Goal: Information Seeking & Learning: Learn about a topic

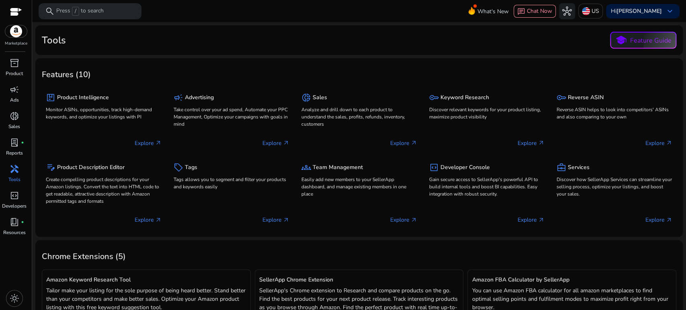
click at [13, 168] on span "handyman" at bounding box center [15, 169] width 10 height 10
click at [16, 67] on span "inventory_2" at bounding box center [15, 63] width 10 height 10
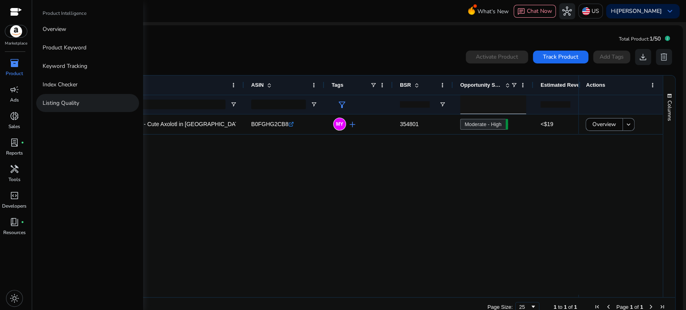
click at [68, 103] on p "Listing Quality" at bounding box center [61, 103] width 37 height 8
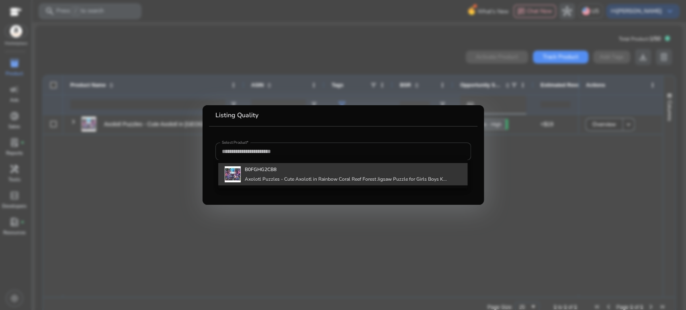
click at [270, 171] on b "B0FGHG2CB8" at bounding box center [261, 169] width 32 height 6
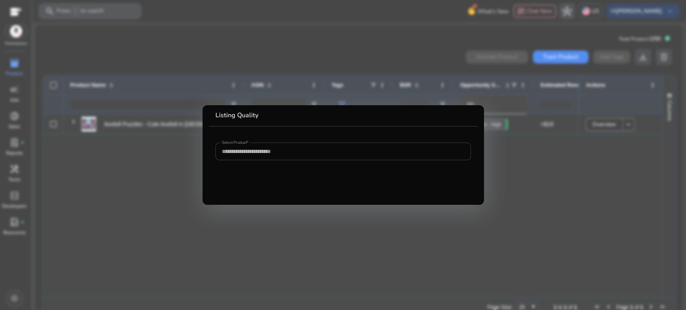
type input "**********"
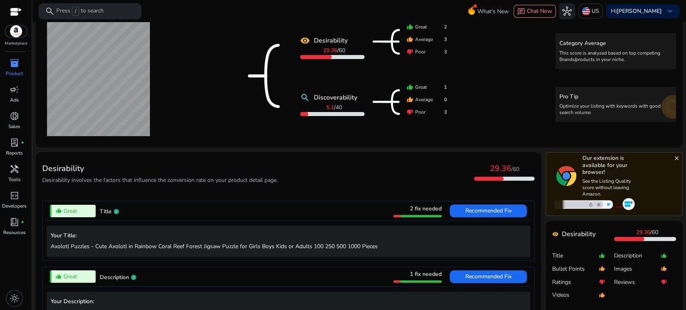
scroll to position [134, 0]
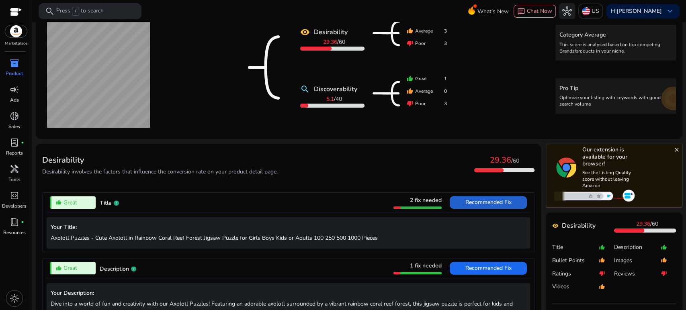
click at [473, 200] on span "Recommended Fix" at bounding box center [489, 203] width 46 height 8
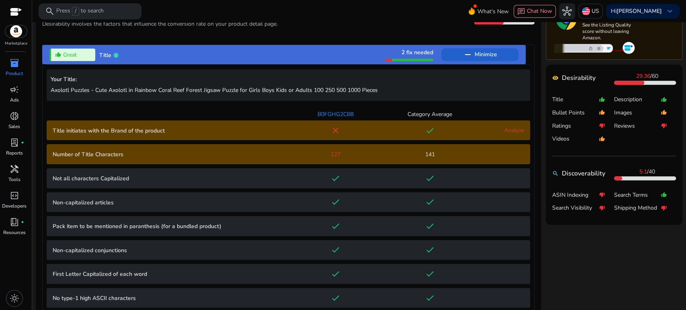
scroll to position [237, 0]
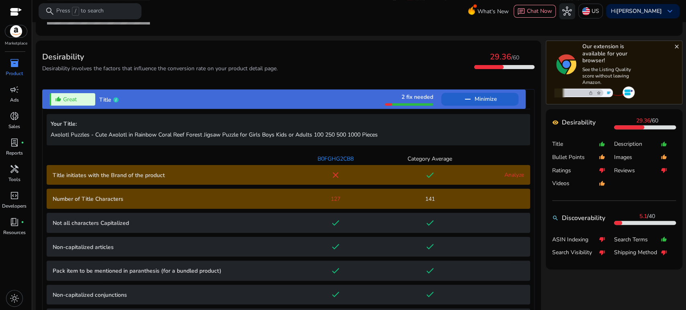
click at [78, 97] on div "thumb_up_alt Great" at bounding box center [72, 99] width 46 height 12
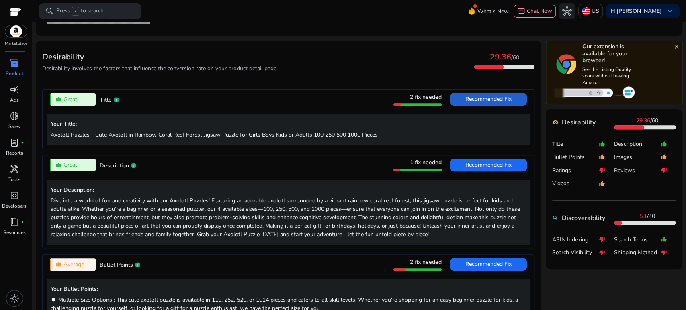
click at [78, 97] on div "thumb_up_alt Great" at bounding box center [73, 99] width 46 height 12
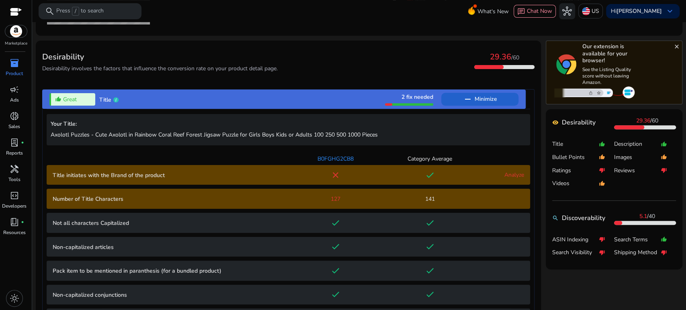
click at [78, 97] on div "thumb_up_alt Great" at bounding box center [72, 99] width 46 height 12
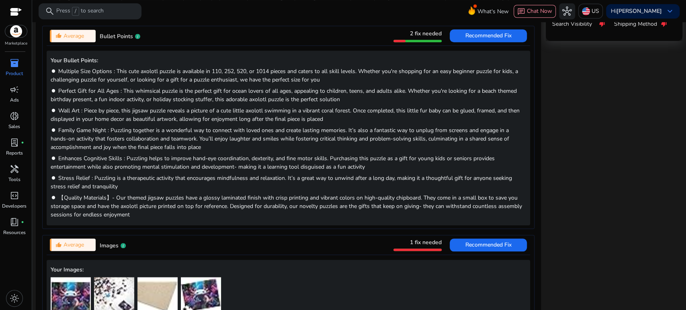
scroll to position [581, 0]
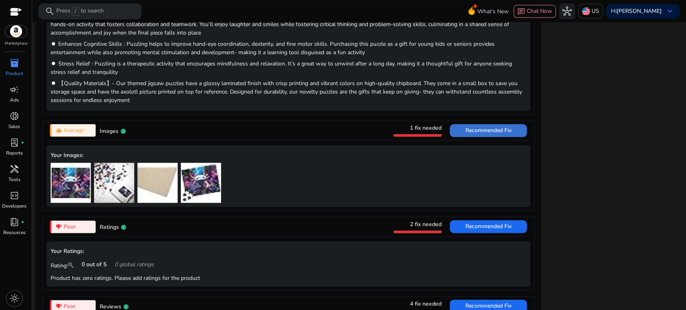
click at [493, 129] on span "Recommended Fix" at bounding box center [489, 131] width 46 height 8
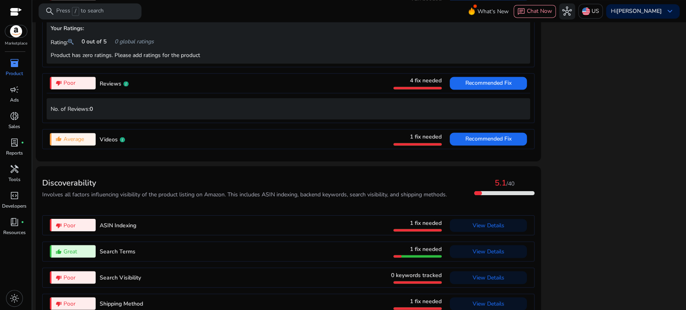
scroll to position [866, 0]
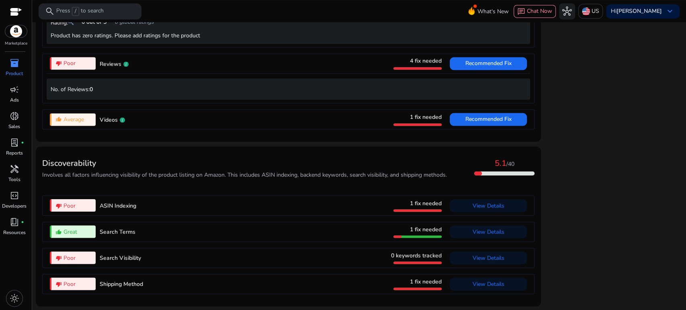
click at [119, 207] on span "ASIN Indexing" at bounding box center [118, 206] width 37 height 8
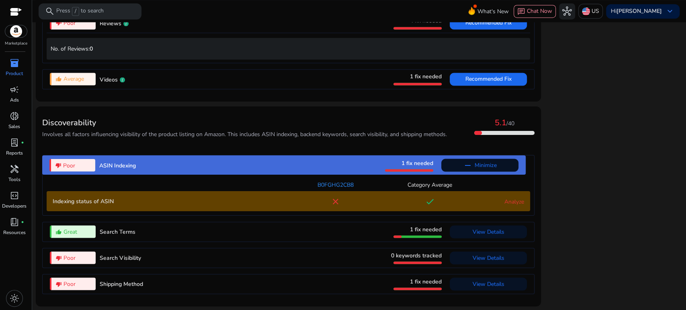
click at [508, 199] on link "Analyze" at bounding box center [515, 202] width 20 height 8
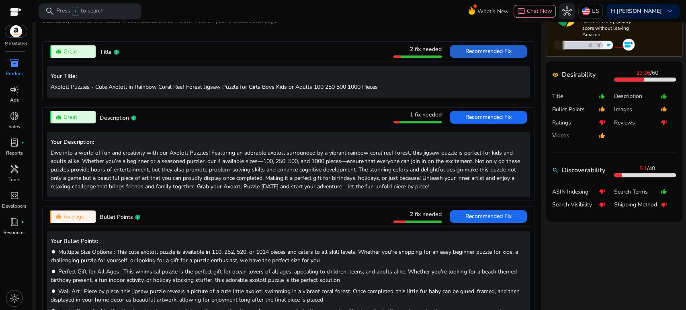
scroll to position [0, 0]
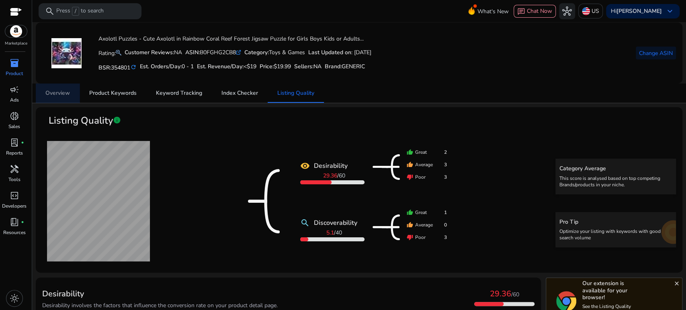
click at [60, 94] on span "Overview" at bounding box center [57, 93] width 25 height 6
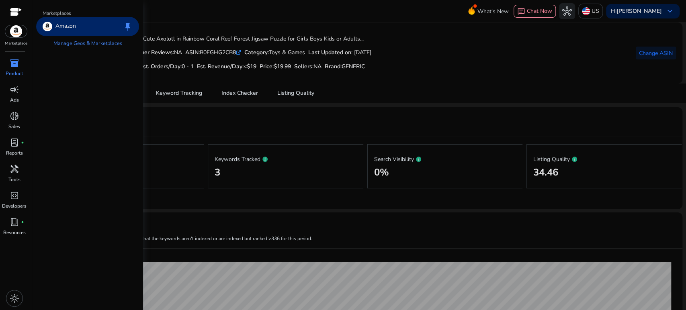
click at [16, 33] on img at bounding box center [16, 31] width 22 height 12
click at [73, 25] on p "Amazon" at bounding box center [65, 27] width 21 height 10
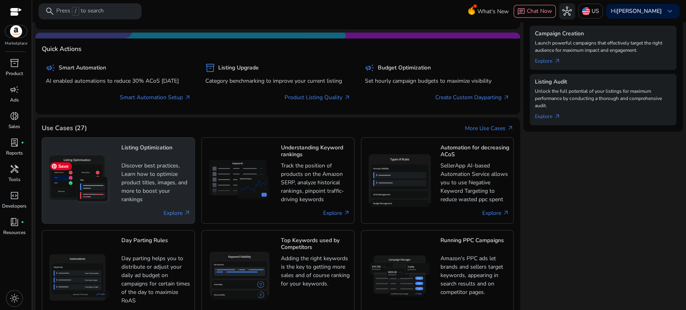
scroll to position [312, 0]
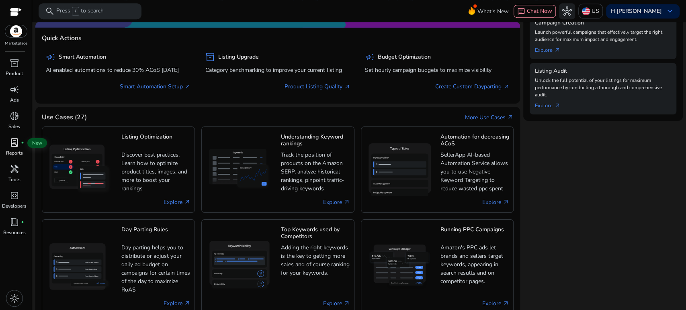
click at [12, 144] on span "lab_profile" at bounding box center [15, 143] width 10 height 10
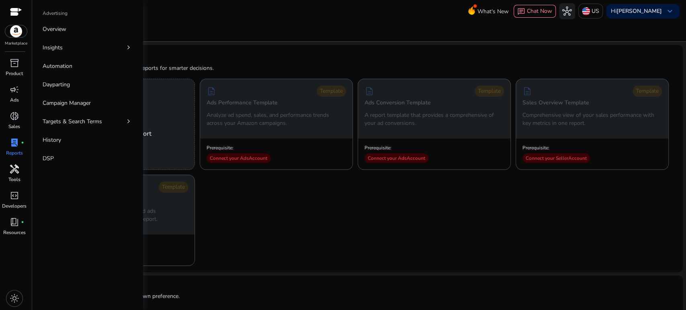
click at [12, 174] on span "handyman" at bounding box center [15, 169] width 10 height 10
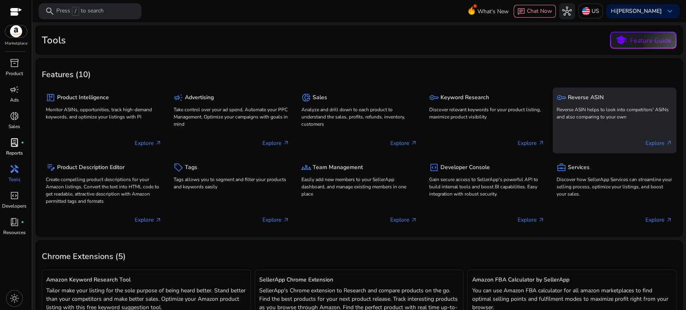
click at [627, 112] on p "Reverse ASIN helps to look into competitors' ASINs and also comparing to your o…" at bounding box center [615, 113] width 116 height 14
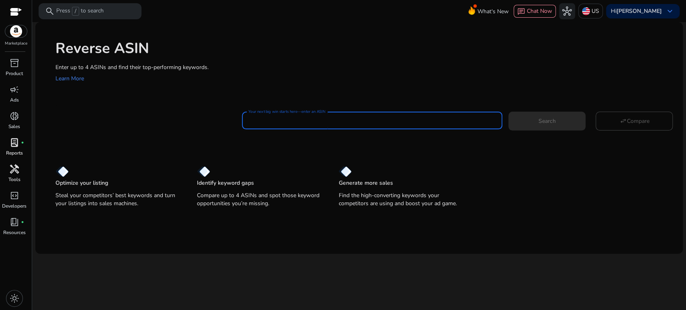
click at [283, 121] on input "Your next big win starts here—enter an ASIN" at bounding box center [372, 120] width 248 height 9
paste input "**********"
type input "**********"
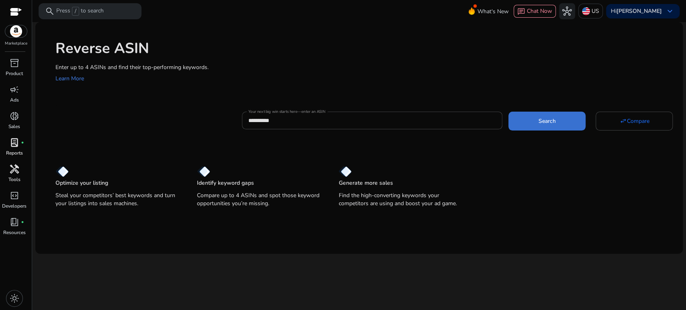
click at [531, 121] on span at bounding box center [547, 120] width 77 height 19
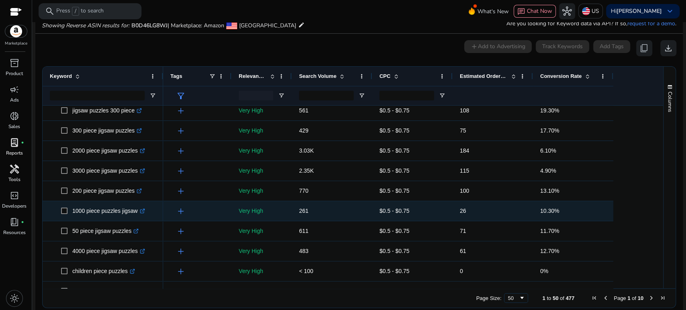
scroll to position [28, 0]
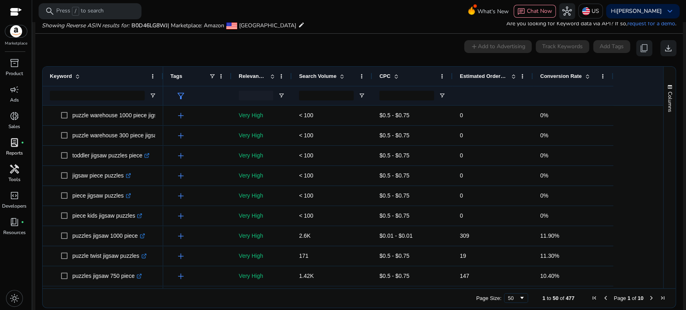
click at [489, 77] on span "Estimated Orders/Month" at bounding box center [484, 76] width 48 height 6
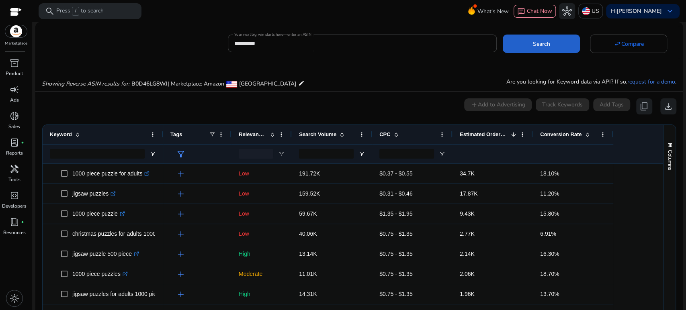
click at [540, 43] on span "Search" at bounding box center [541, 44] width 17 height 8
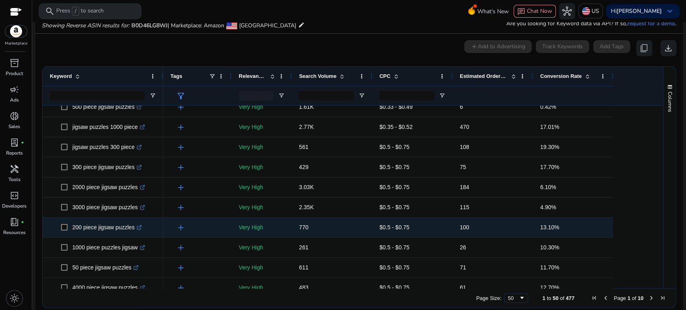
scroll to position [268, 0]
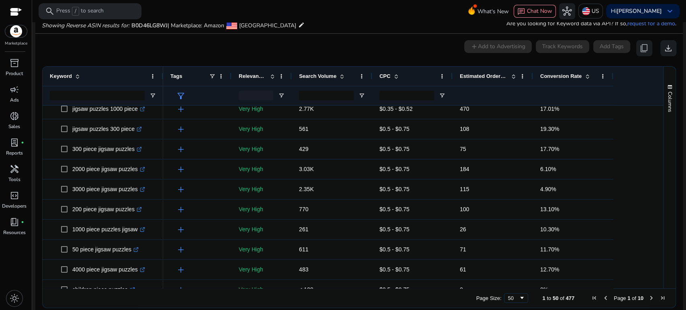
click at [478, 74] on span "Estimated Orders/Month" at bounding box center [484, 76] width 48 height 6
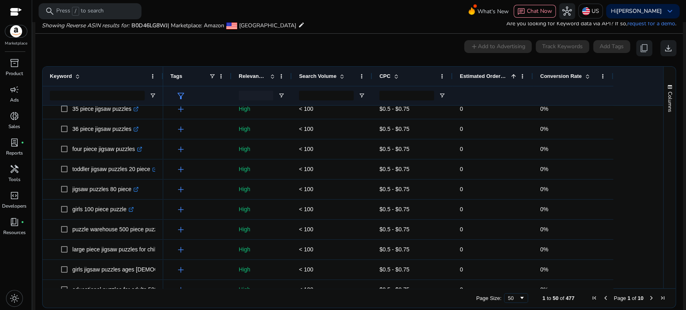
click at [478, 74] on span "Estimated Orders/Month" at bounding box center [484, 76] width 48 height 6
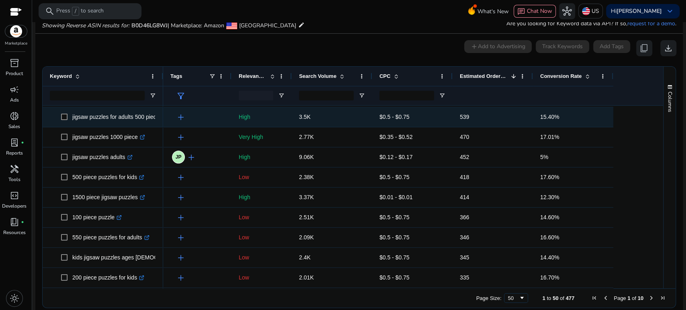
scroll to position [0, 0]
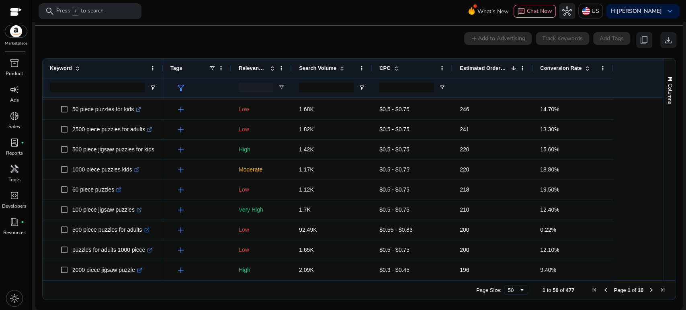
click at [114, 35] on div "0 keyword(s) selected add Add to Advertising Track Keywords Add Tags content_co…" at bounding box center [359, 40] width 635 height 16
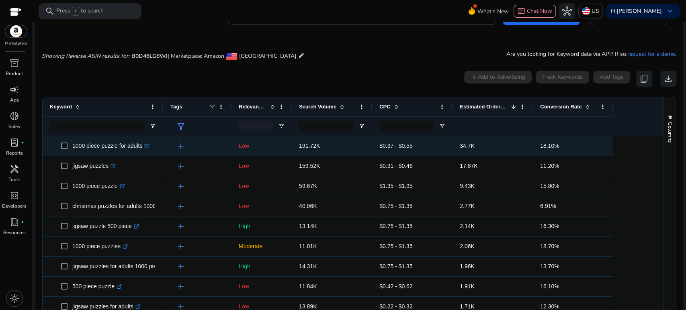
scroll to position [45, 0]
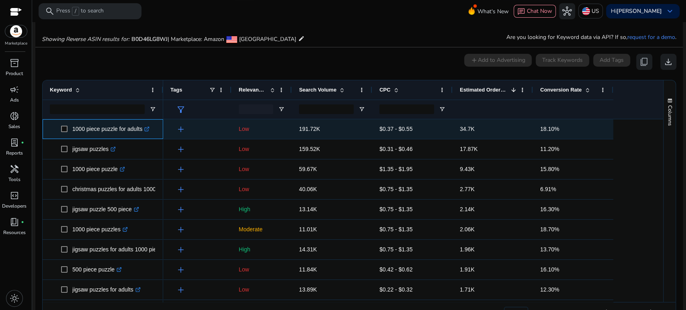
drag, startPoint x: 72, startPoint y: 126, endPoint x: 141, endPoint y: 129, distance: 68.4
click at [141, 129] on p "1000 piece puzzle for adults .st0{fill:#2c8af8}" at bounding box center [110, 129] width 77 height 16
copy p "1000 piece puzzle for adults"
click at [149, 128] on icon at bounding box center [147, 128] width 3 height 3
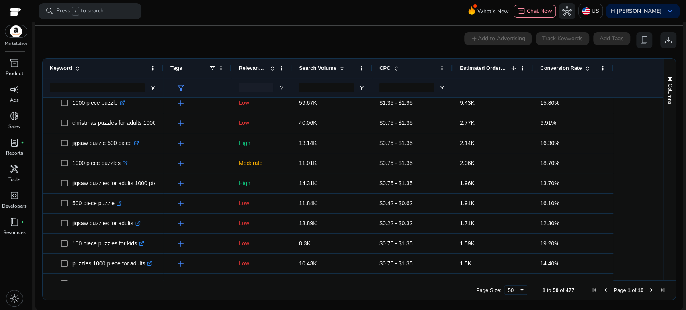
click at [4, 268] on div "inventory_2 Product campaign Ads donut_small Sales lab_profile fiber_manual_rec…" at bounding box center [16, 184] width 32 height 254
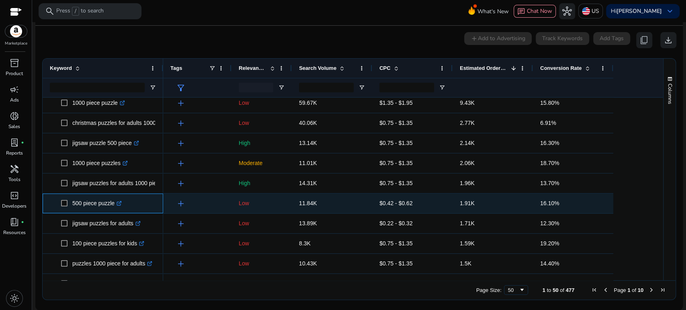
drag, startPoint x: 72, startPoint y: 203, endPoint x: 113, endPoint y: 203, distance: 41.0
click at [113, 203] on p "500 piece puzzle .st0{fill:#2c8af8}" at bounding box center [96, 203] width 49 height 16
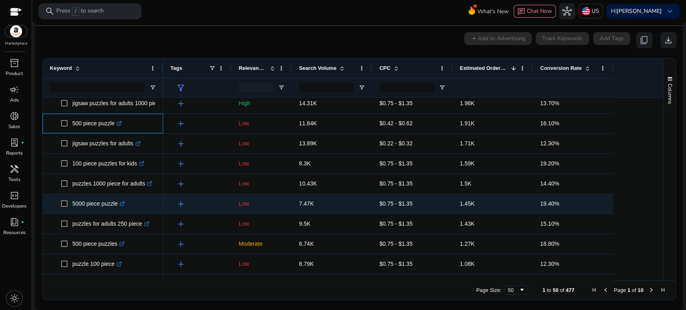
scroll to position [134, 0]
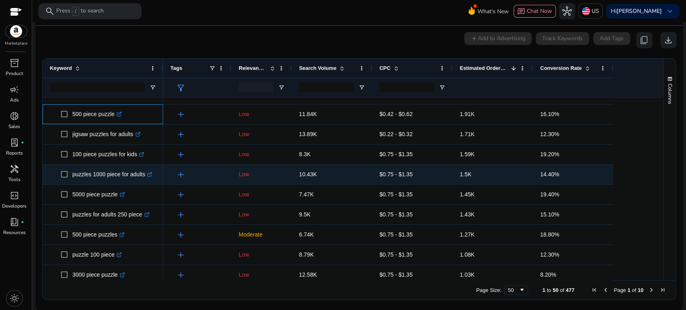
copy p "500 piece puzzle"
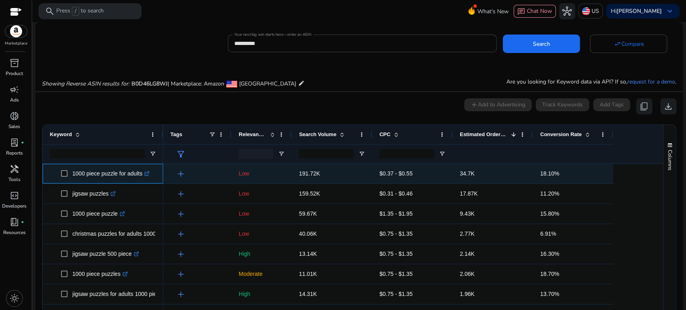
drag, startPoint x: 72, startPoint y: 173, endPoint x: 146, endPoint y: 172, distance: 74.0
click at [146, 172] on p "1000 piece puzzle for adults .st0{fill:#2c8af8}" at bounding box center [110, 174] width 77 height 16
copy p "1000 piece puzzle for adults"
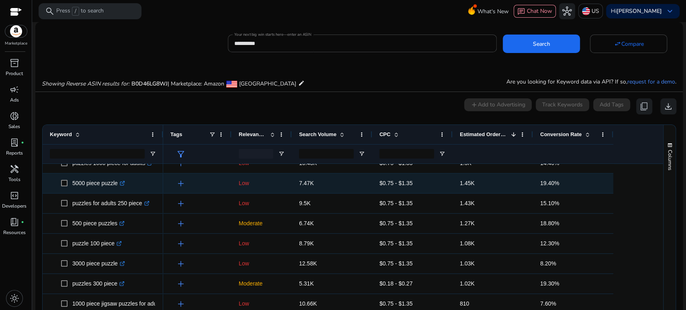
scroll to position [268, 0]
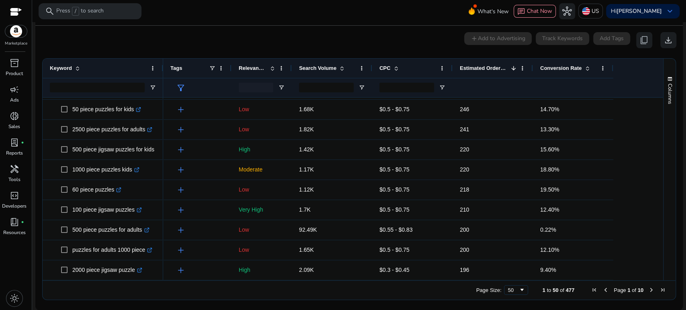
click at [16, 263] on div "inventory_2 Product campaign Ads donut_small Sales lab_profile fiber_manual_rec…" at bounding box center [16, 184] width 32 height 254
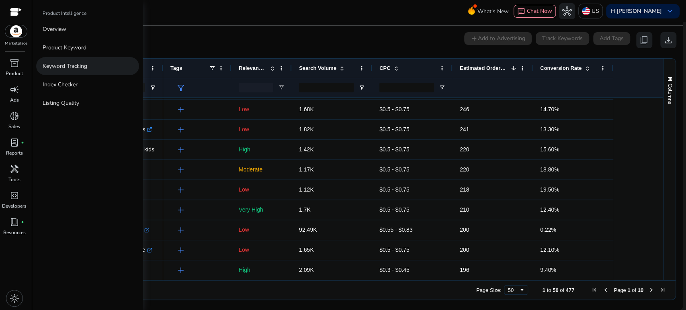
click at [55, 68] on p "Keyword Tracking" at bounding box center [65, 66] width 45 height 8
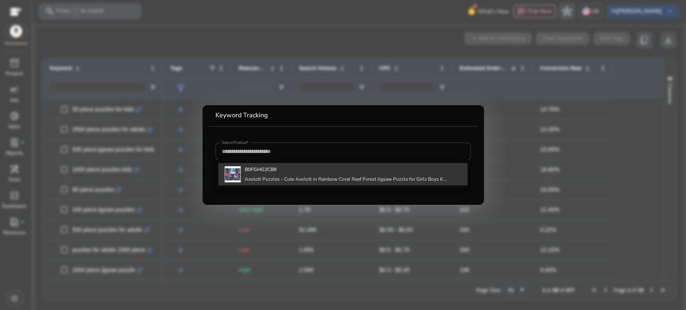
click at [252, 171] on b "B0FGHG2CB8" at bounding box center [261, 169] width 32 height 6
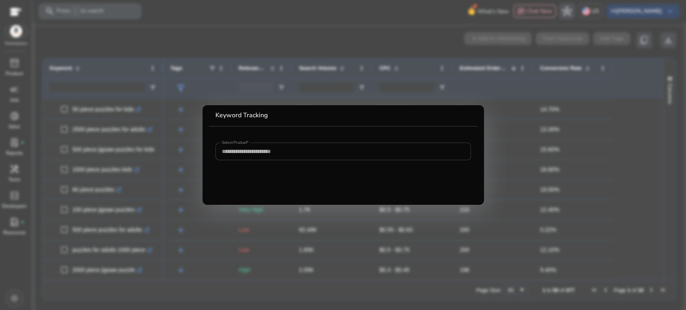
type input "**********"
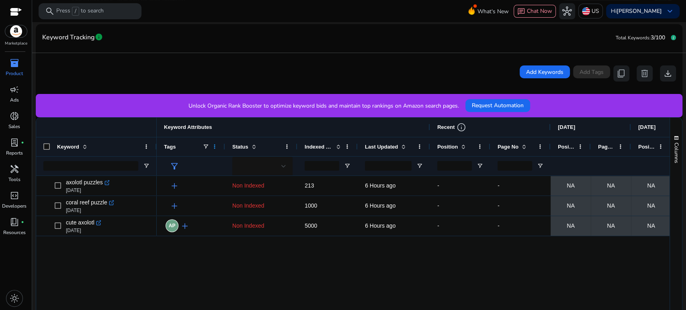
scroll to position [134, 0]
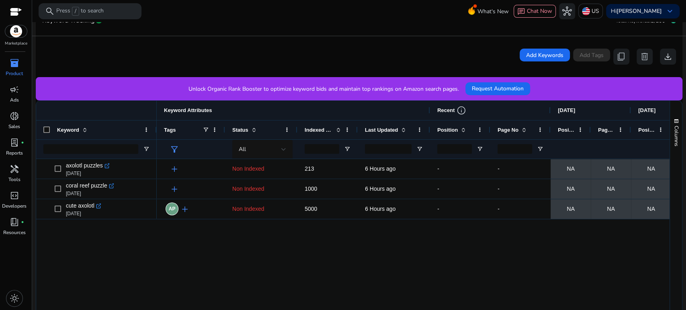
click at [328, 130] on span "Indexed Products" at bounding box center [319, 130] width 28 height 6
click at [21, 145] on div "lab_profile fiber_manual_record" at bounding box center [14, 142] width 23 height 13
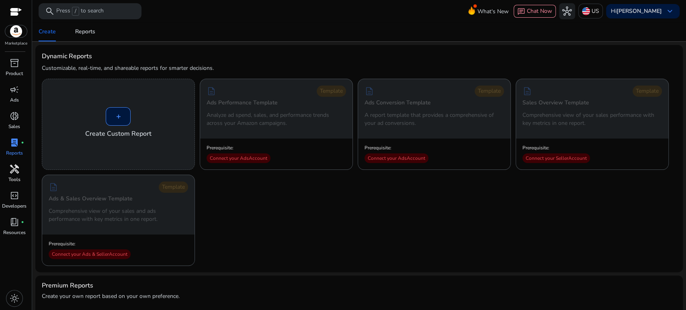
click at [10, 170] on span "handyman" at bounding box center [15, 169] width 10 height 10
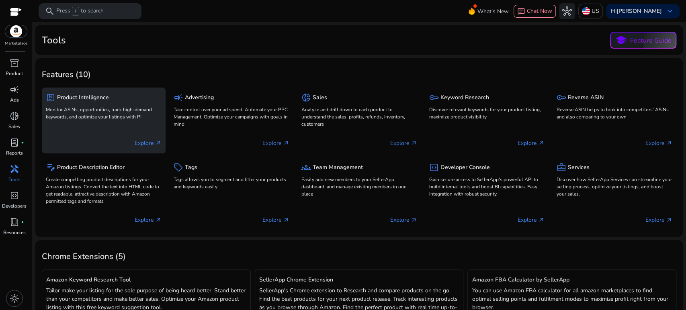
click at [76, 111] on p "Monitor ASINs, opportunities, track high-demand keywords, and optimize your lis…" at bounding box center [104, 113] width 116 height 14
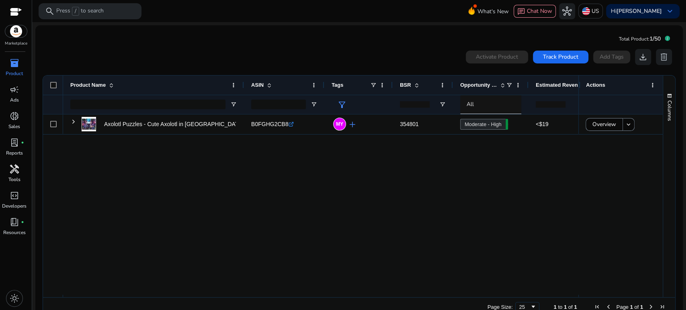
drag, startPoint x: 531, startPoint y: 83, endPoint x: 526, endPoint y: 83, distance: 4.8
click at [527, 83] on div at bounding box center [528, 85] width 3 height 19
click at [293, 182] on div "Axolotl Puzzles - Cute Axolotl in Rainbow Coral Reef Forest Jigsaw... B0FGHG2CB…" at bounding box center [320, 205] width 515 height 181
click at [102, 176] on div "Axolotl Puzzles - Cute Axolotl in Rainbow Coral Reef Forest Jigsaw... B0FGHG2CB…" at bounding box center [320, 205] width 515 height 181
click at [11, 169] on span "handyman" at bounding box center [15, 169] width 10 height 10
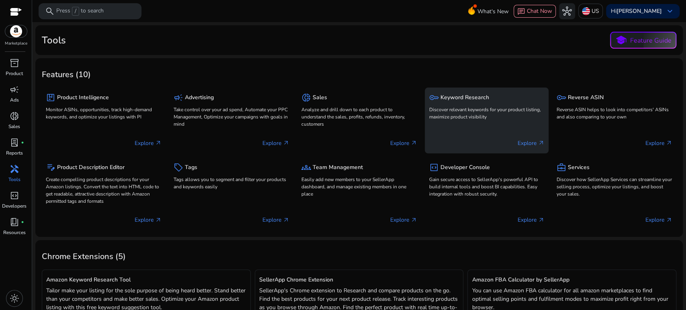
click at [470, 112] on p "Discover relevant keywords for your product listing, maximize product visibility" at bounding box center [487, 113] width 116 height 14
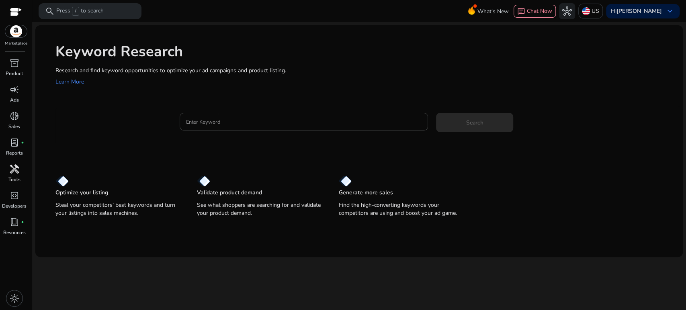
click at [206, 118] on input "Enter Keyword" at bounding box center [304, 121] width 236 height 9
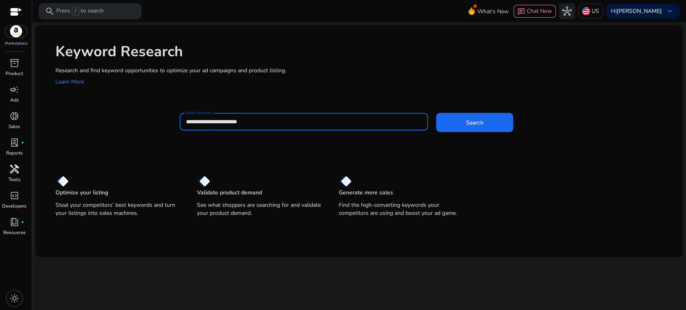
click at [436, 113] on button "Search" at bounding box center [474, 122] width 77 height 19
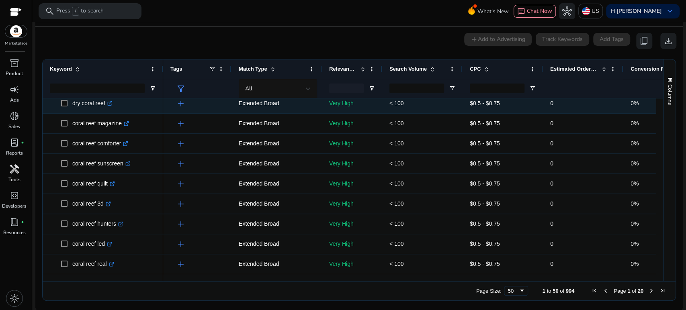
scroll to position [76, 0]
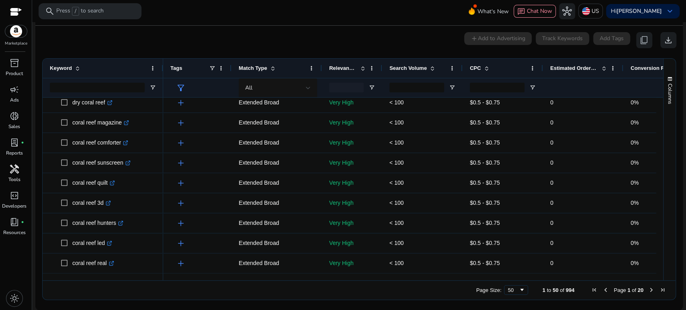
click at [125, 40] on div "0 keyword(s) selected add Add to Advertising Track Keywords Add Tags content_co…" at bounding box center [359, 40] width 635 height 16
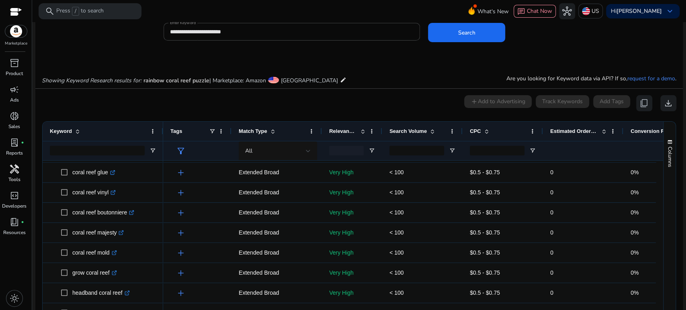
scroll to position [0, 0]
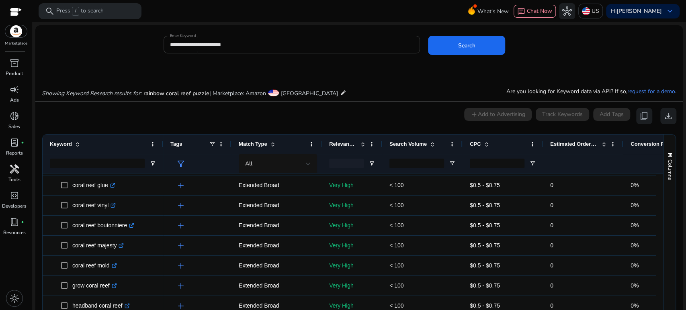
click at [192, 43] on input "**********" at bounding box center [292, 44] width 244 height 9
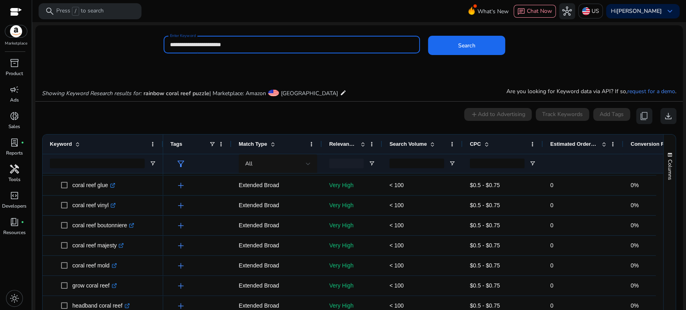
drag, startPoint x: 190, startPoint y: 44, endPoint x: 215, endPoint y: 46, distance: 25.8
click at [215, 46] on input "**********" at bounding box center [292, 44] width 244 height 9
type input "**********"
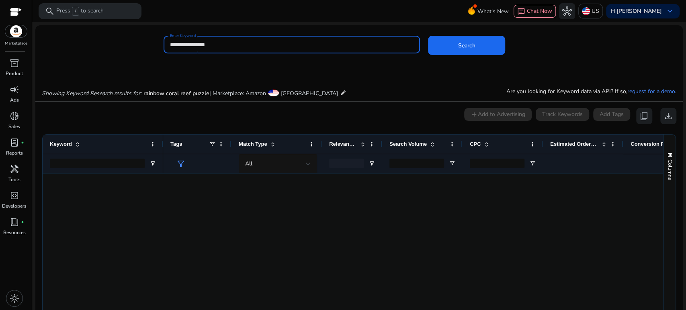
scroll to position [561, 0]
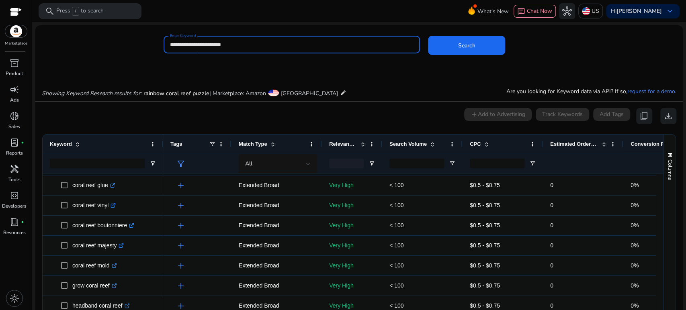
click at [428, 36] on button "Search" at bounding box center [466, 45] width 77 height 19
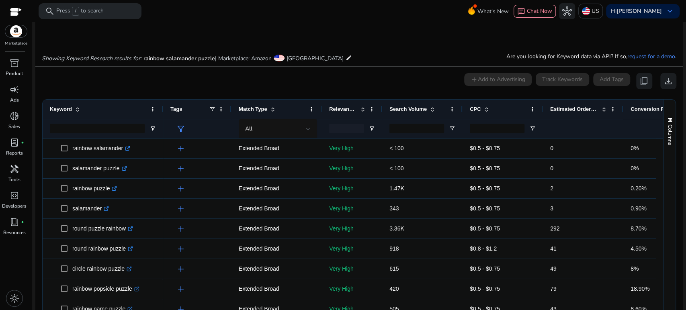
scroll to position [68, 0]
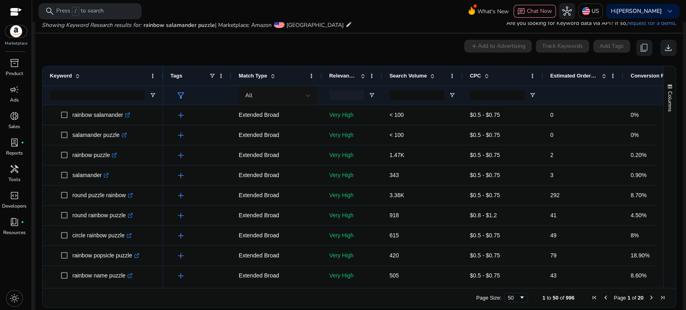
click at [125, 41] on div "0 keyword(s) selected add Add to Advertising Track Keywords Add Tags content_co…" at bounding box center [359, 48] width 635 height 16
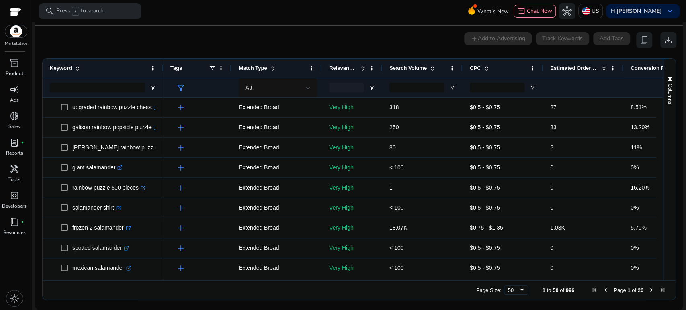
scroll to position [829, 0]
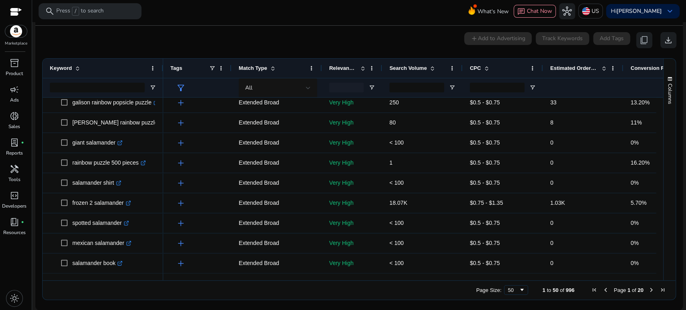
click at [133, 39] on div "0 keyword(s) selected add Add to Advertising Track Keywords Add Tags content_co…" at bounding box center [359, 40] width 635 height 16
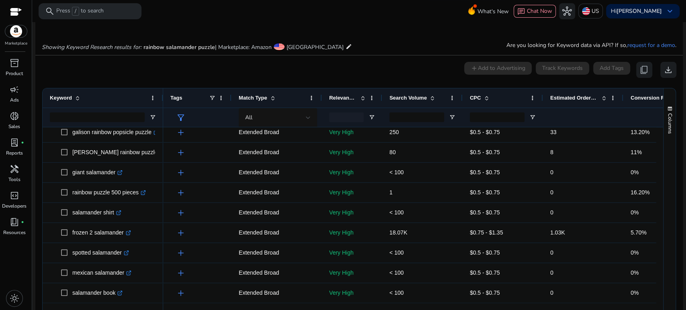
scroll to position [0, 0]
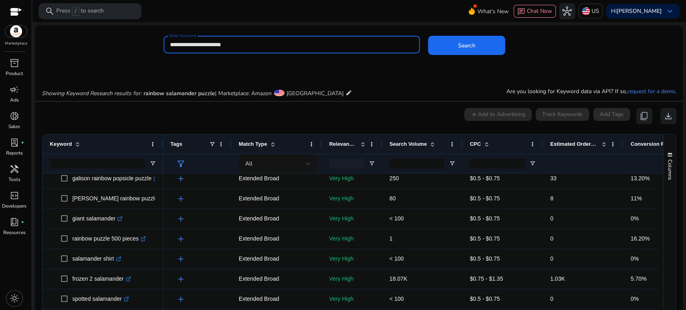
drag, startPoint x: 244, startPoint y: 46, endPoint x: 131, endPoint y: 48, distance: 113.4
click at [131, 48] on div "**********" at bounding box center [355, 49] width 641 height 26
type input "**********"
click at [428, 36] on button "Search" at bounding box center [466, 45] width 77 height 19
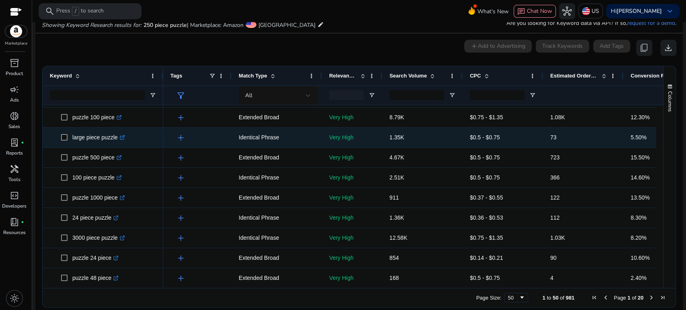
scroll to position [223, 0]
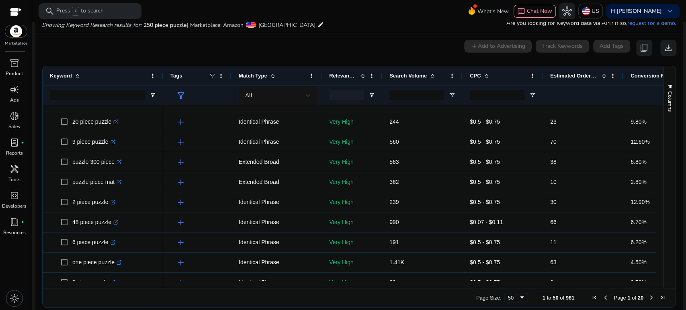
click at [576, 76] on span "Estimated Orders/Month" at bounding box center [574, 76] width 48 height 6
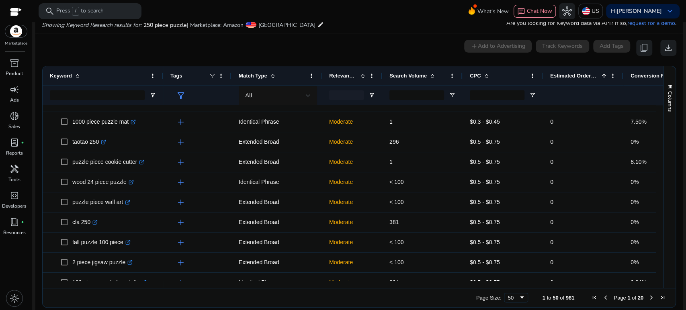
click at [576, 76] on span "Estimated Orders/Month" at bounding box center [574, 76] width 48 height 6
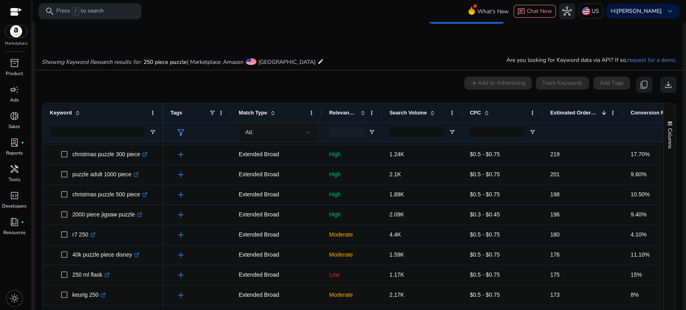
click at [121, 83] on div "0 keyword(s) selected add Add to Advertising Track Keywords Add Tags content_co…" at bounding box center [359, 85] width 635 height 16
click at [176, 114] on span "Tags" at bounding box center [176, 113] width 12 height 6
click at [221, 113] on span at bounding box center [221, 113] width 6 height 6
click at [636, 115] on span "Conversion Rate" at bounding box center [651, 113] width 41 height 6
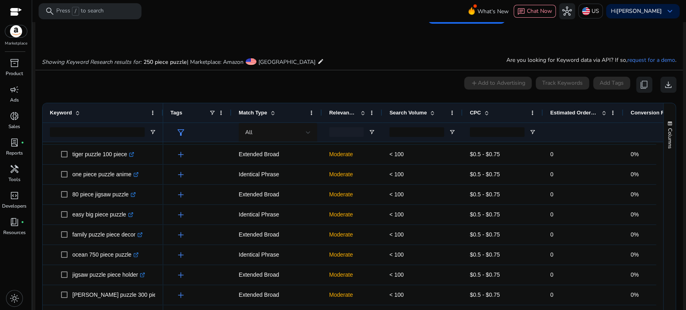
click at [636, 115] on span "Conversion Rate" at bounding box center [651, 113] width 41 height 6
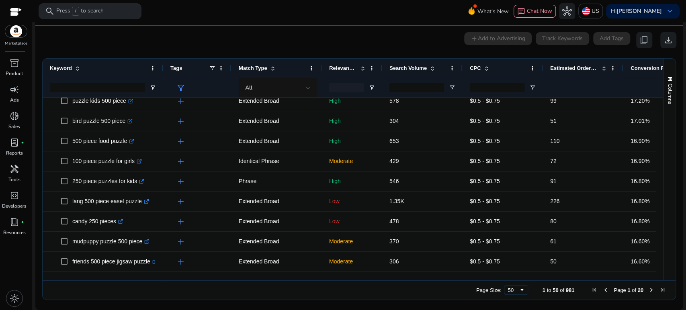
click at [177, 40] on div "0 keyword(s) selected add Add to Advertising Track Keywords Add Tags content_co…" at bounding box center [359, 40] width 635 height 16
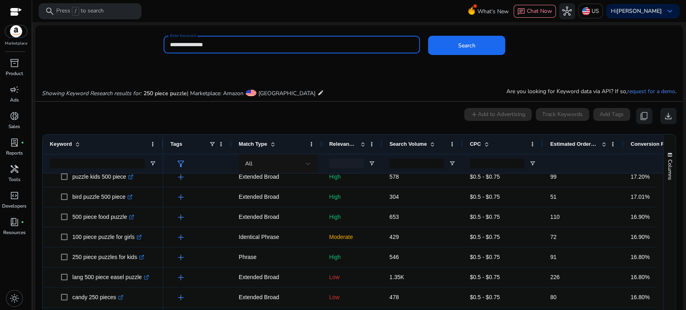
drag, startPoint x: 194, startPoint y: 42, endPoint x: 146, endPoint y: 41, distance: 47.8
click at [148, 42] on div "**********" at bounding box center [355, 49] width 641 height 26
click at [428, 36] on button "Search" at bounding box center [466, 45] width 77 height 19
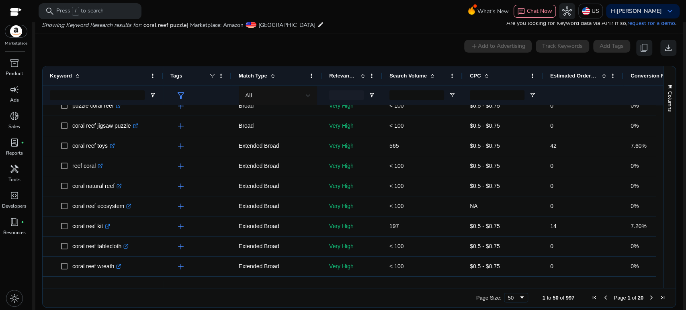
scroll to position [45, 0]
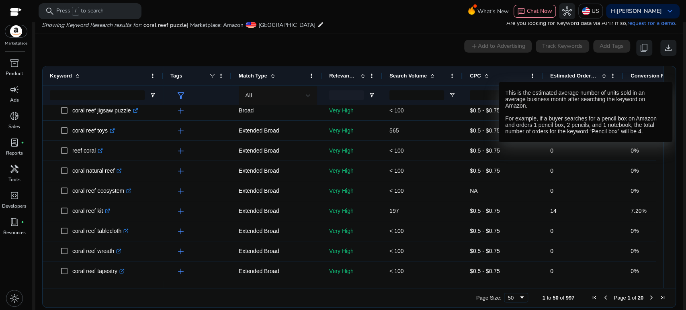
click at [589, 75] on span "Estimated Orders/Month" at bounding box center [574, 76] width 48 height 6
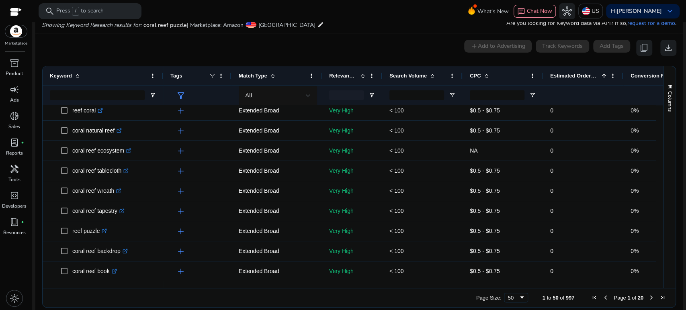
click at [589, 75] on span "Estimated Orders/Month" at bounding box center [574, 76] width 48 height 6
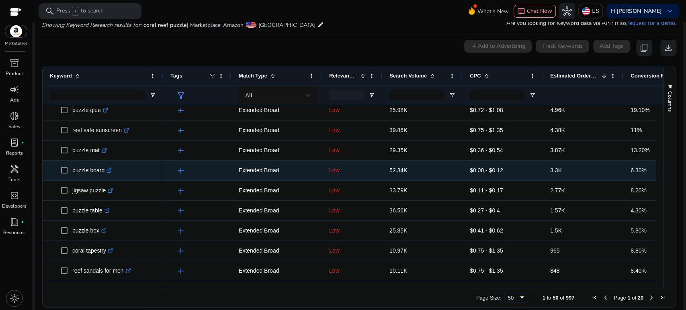
scroll to position [89, 0]
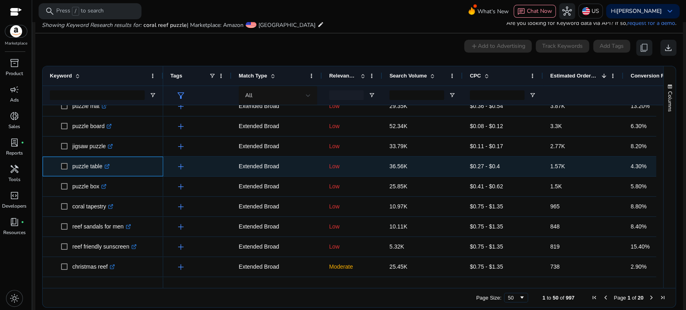
click at [107, 164] on icon ".st0{fill:#2c8af8}" at bounding box center [107, 166] width 5 height 5
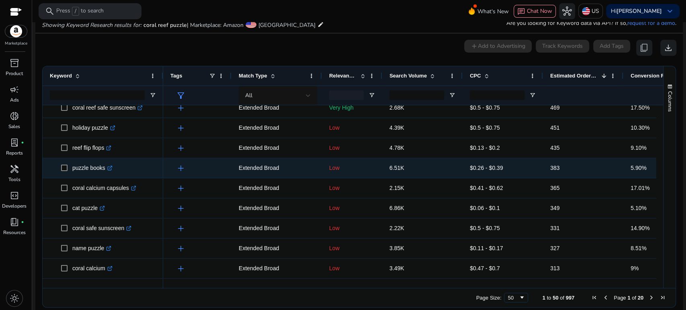
scroll to position [357, 0]
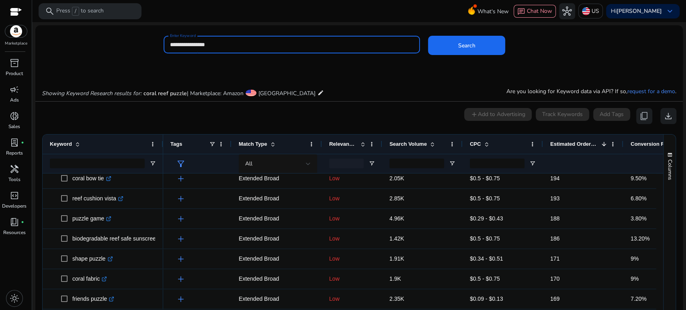
drag, startPoint x: 183, startPoint y: 45, endPoint x: 170, endPoint y: 43, distance: 13.2
click at [170, 43] on input "**********" at bounding box center [292, 44] width 244 height 9
drag, startPoint x: 191, startPoint y: 43, endPoint x: 156, endPoint y: 39, distance: 35.2
click at [156, 39] on div "**********" at bounding box center [355, 49] width 641 height 26
click at [428, 36] on button "Search" at bounding box center [466, 45] width 77 height 19
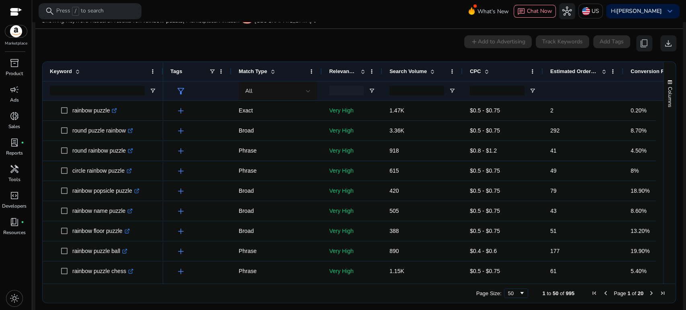
click at [565, 70] on span "Estimated Orders/Month" at bounding box center [574, 71] width 48 height 6
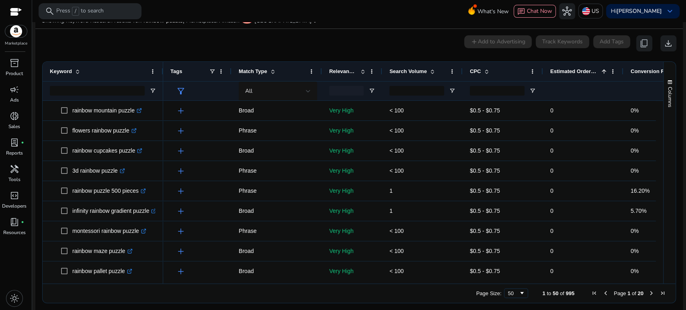
click at [565, 70] on span "Estimated Orders/Month" at bounding box center [574, 71] width 48 height 6
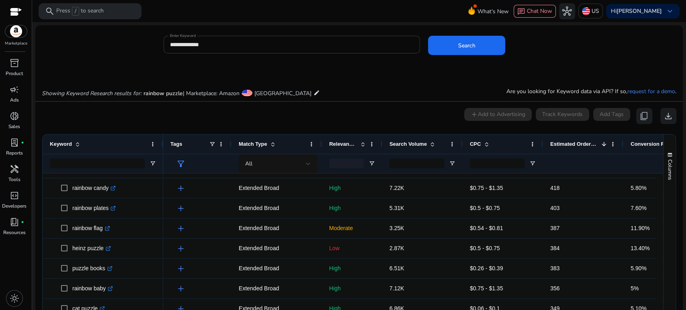
click at [191, 44] on input "**********" at bounding box center [292, 44] width 244 height 9
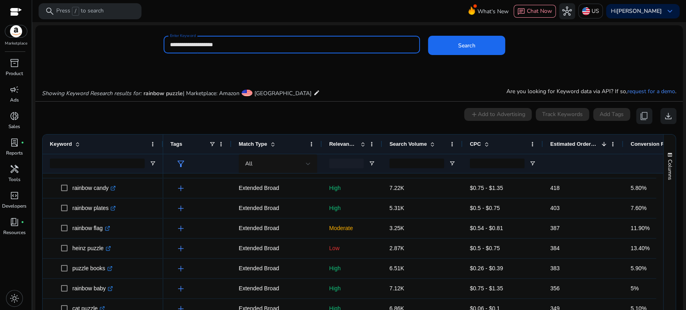
type input "**********"
click at [428, 36] on button "Search" at bounding box center [466, 45] width 77 height 19
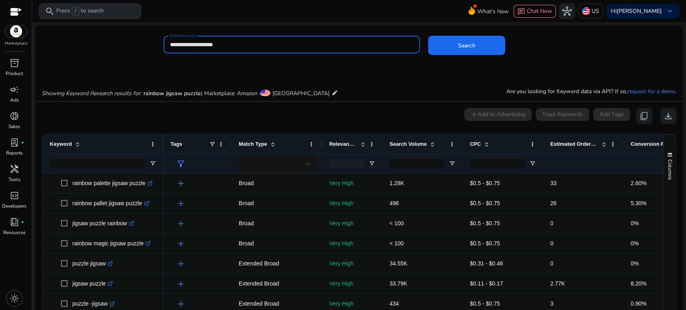
click at [555, 143] on span "Estimated Orders/Month" at bounding box center [574, 144] width 48 height 6
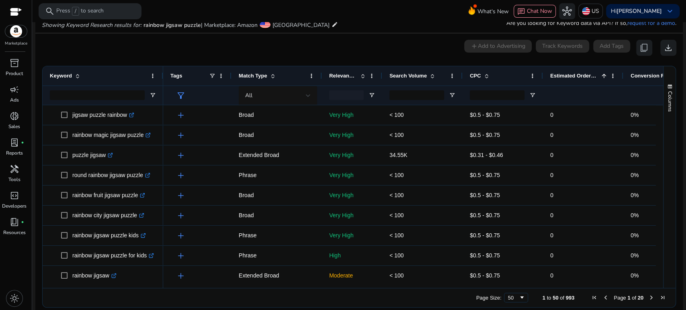
click at [556, 76] on span "Estimated Orders/Month" at bounding box center [574, 76] width 48 height 6
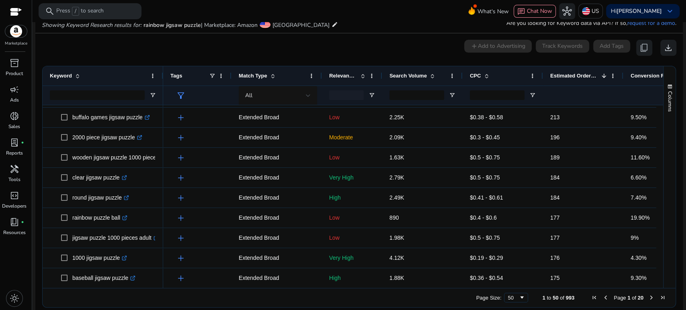
click at [108, 54] on div "0 keyword(s) selected add Add to Advertising Track Keywords Add Tags content_co…" at bounding box center [359, 48] width 635 height 16
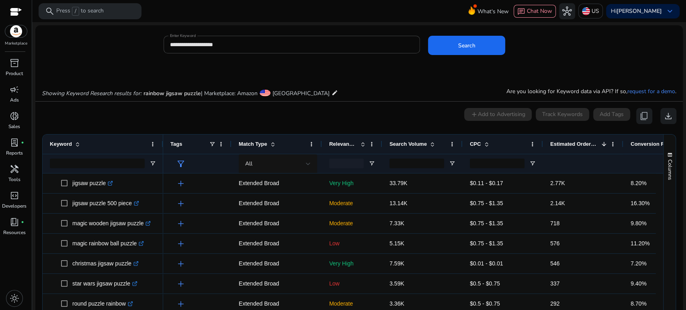
scroll to position [179, 0]
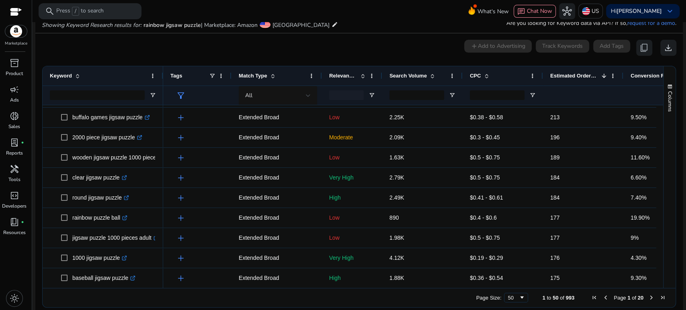
click at [167, 49] on div "0 keyword(s) selected add Add to Advertising Track Keywords Add Tags content_co…" at bounding box center [359, 48] width 635 height 16
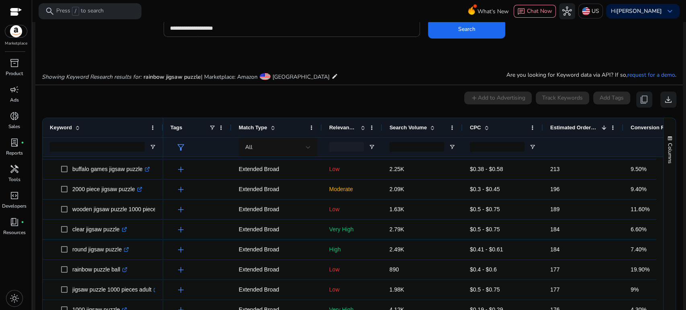
scroll to position [0, 0]
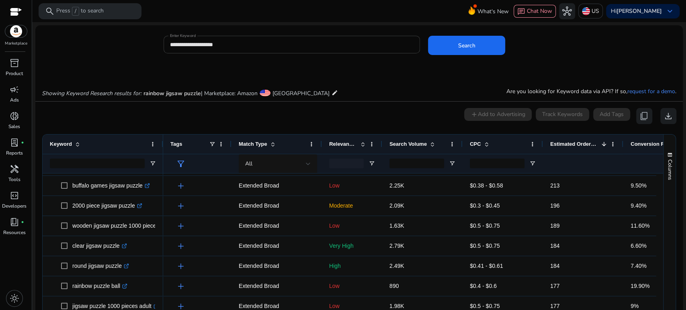
click at [184, 42] on input "**********" at bounding box center [292, 44] width 244 height 9
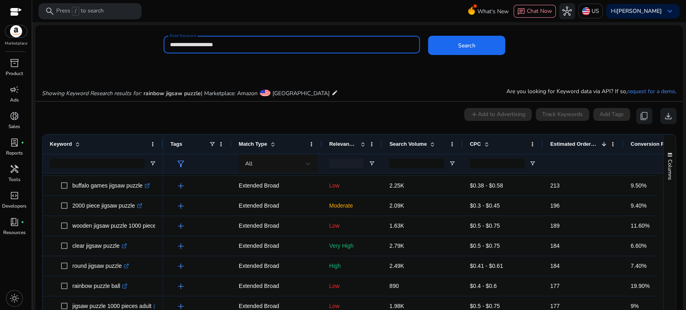
click at [184, 42] on input "**********" at bounding box center [292, 44] width 244 height 9
click at [428, 36] on button "Search" at bounding box center [466, 45] width 77 height 19
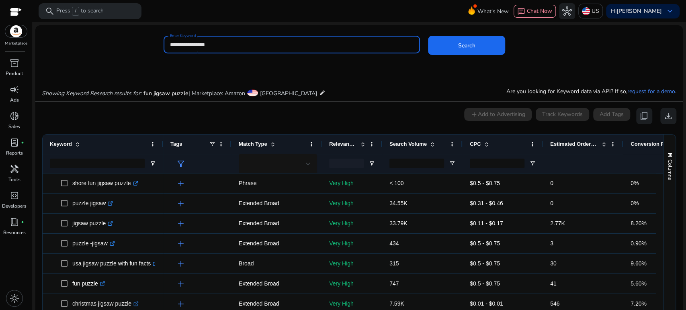
scroll to position [68, 0]
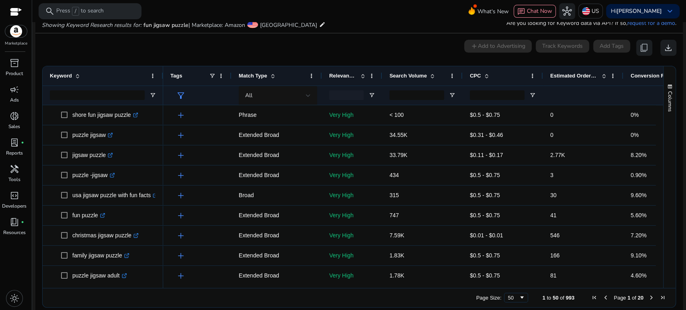
click at [561, 75] on span "Estimated Orders/Month" at bounding box center [574, 76] width 48 height 6
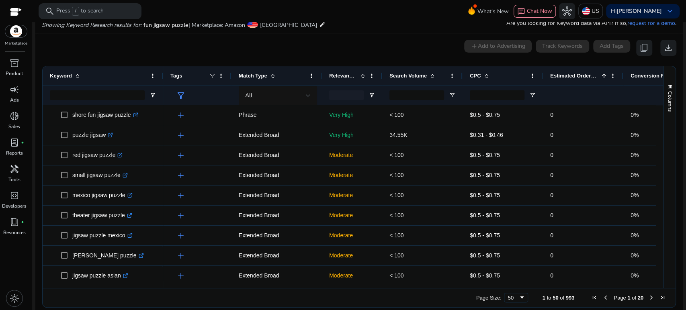
click at [561, 75] on span "Estimated Orders/Month" at bounding box center [574, 76] width 48 height 6
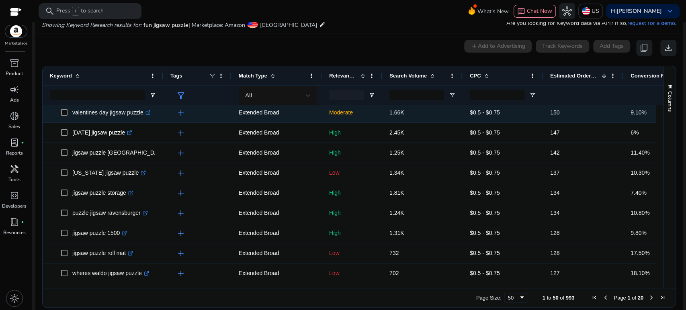
scroll to position [0, 0]
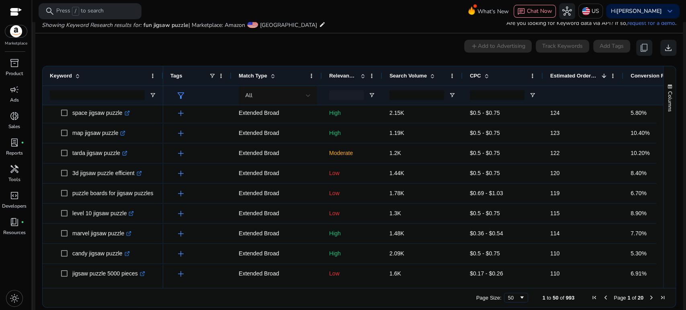
click at [180, 49] on div "0 keyword(s) selected add Add to Advertising Track Keywords Add Tags content_co…" at bounding box center [359, 48] width 635 height 16
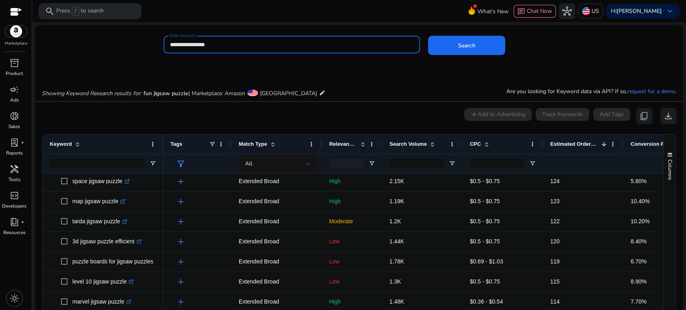
drag, startPoint x: 177, startPoint y: 43, endPoint x: 164, endPoint y: 41, distance: 13.4
click at [164, 41] on div "**********" at bounding box center [292, 45] width 257 height 18
type input "**********"
click at [428, 36] on button "Search" at bounding box center [466, 45] width 77 height 19
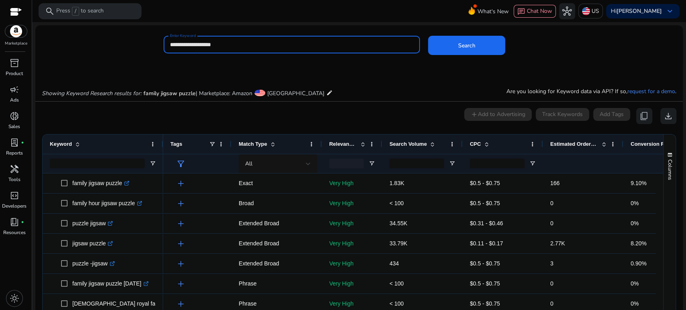
click at [570, 143] on span "Estimated Orders/Month" at bounding box center [574, 144] width 48 height 6
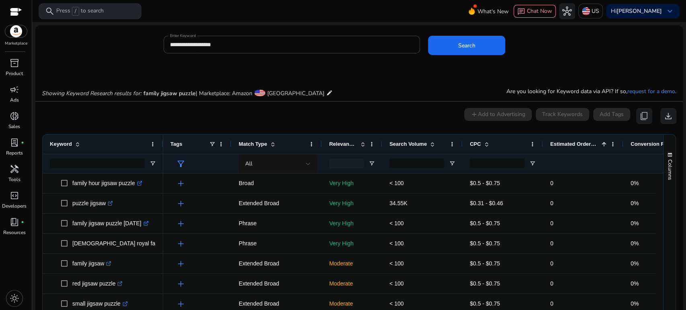
click at [570, 143] on span "Estimated Orders/Month" at bounding box center [574, 144] width 48 height 6
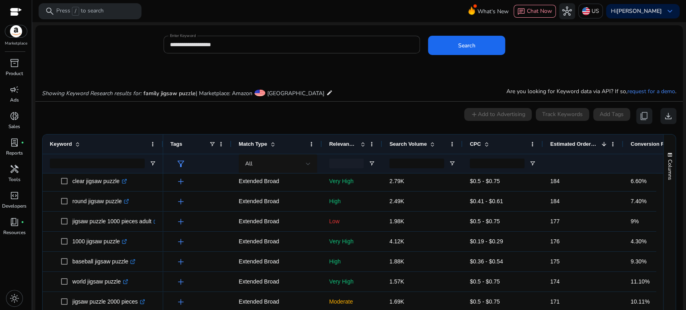
click at [633, 144] on span "Conversion Rate" at bounding box center [651, 144] width 41 height 6
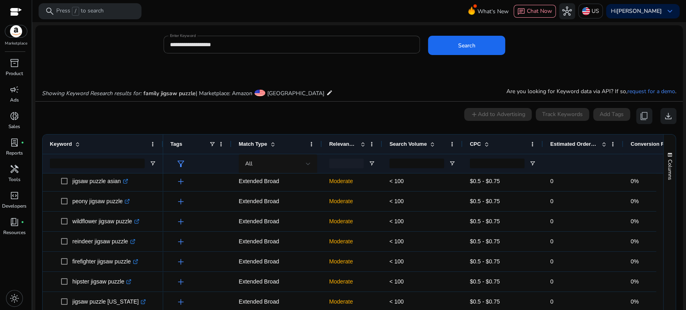
click at [633, 144] on span "Conversion Rate" at bounding box center [651, 144] width 41 height 6
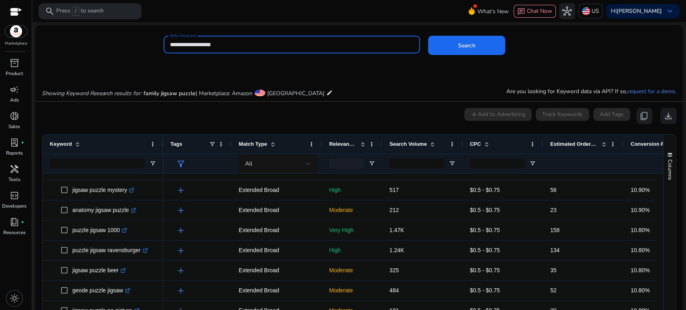
drag, startPoint x: 184, startPoint y: 43, endPoint x: 164, endPoint y: 43, distance: 20.5
click at [164, 43] on div "**********" at bounding box center [292, 45] width 257 height 18
click at [428, 36] on button "Search" at bounding box center [466, 45] width 77 height 19
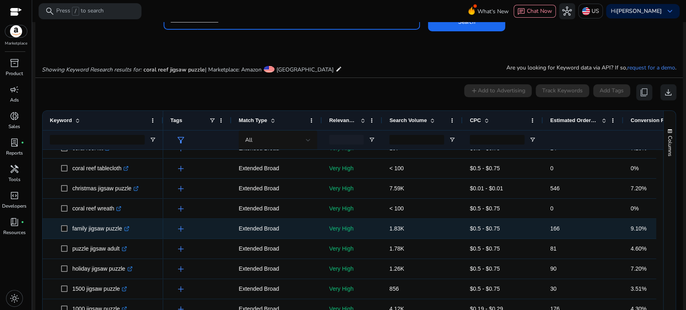
scroll to position [268, 0]
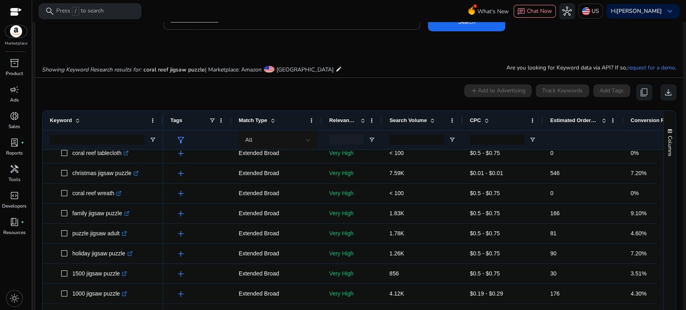
click at [167, 47] on div "Showing Keyword Research results for: coral reef jigsaw puzzle | Marketplace: A…" at bounding box center [359, 61] width 648 height 33
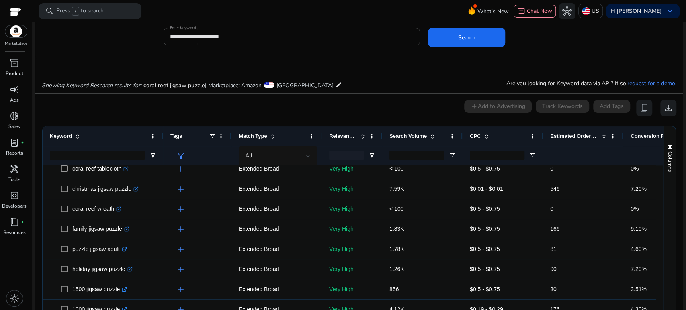
scroll to position [0, 0]
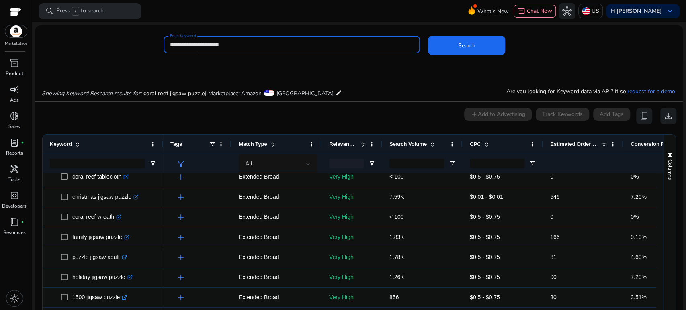
drag, startPoint x: 192, startPoint y: 40, endPoint x: 156, endPoint y: 44, distance: 36.0
click at [158, 45] on div "**********" at bounding box center [355, 49] width 641 height 26
click at [428, 36] on button "Search" at bounding box center [466, 45] width 77 height 19
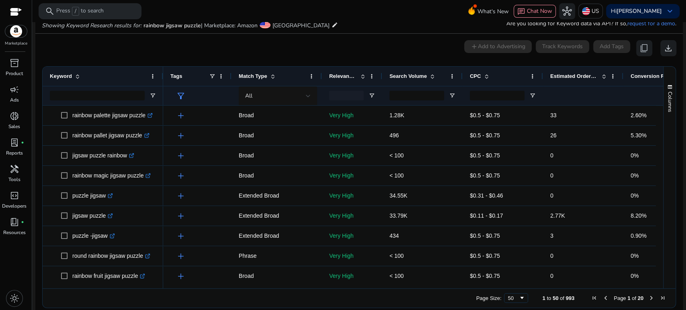
scroll to position [68, 0]
click at [152, 45] on div "0 keyword(s) selected add Add to Advertising Track Keywords Add Tags content_co…" at bounding box center [359, 48] width 635 height 16
click at [638, 74] on span "Conversion Rate" at bounding box center [651, 76] width 41 height 6
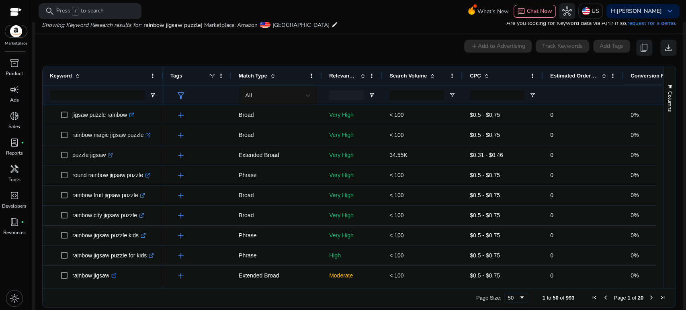
click at [638, 74] on span "Conversion Rate" at bounding box center [651, 76] width 41 height 6
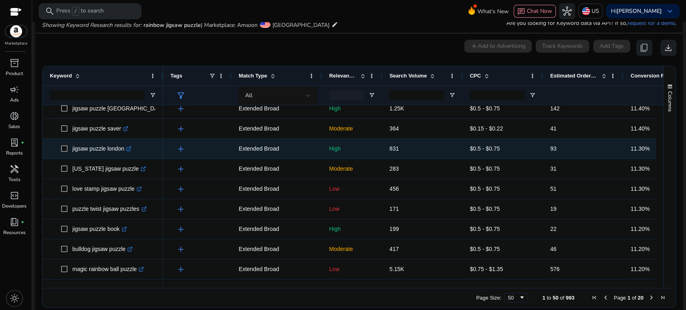
scroll to position [307, 0]
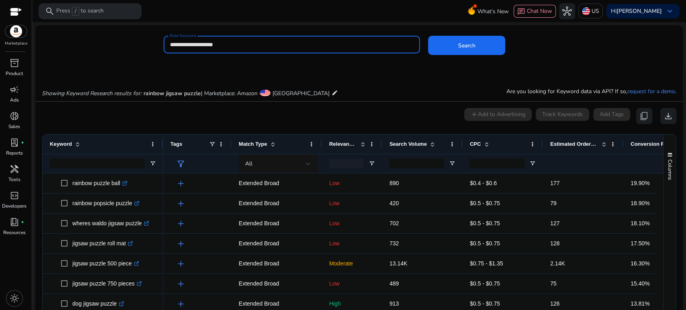
drag, startPoint x: 191, startPoint y: 43, endPoint x: 167, endPoint y: 38, distance: 23.8
click at [167, 38] on div "**********" at bounding box center [292, 45] width 257 height 18
type input "**********"
click at [428, 36] on button "Search" at bounding box center [466, 45] width 77 height 19
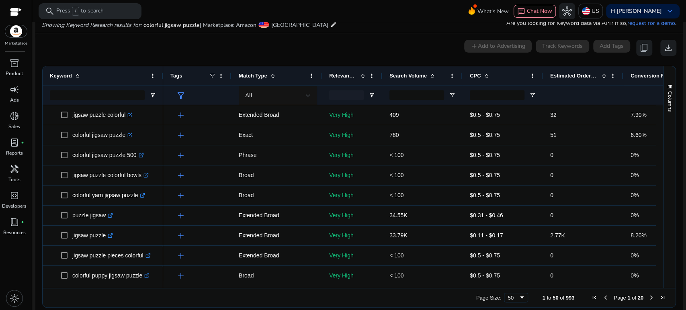
click at [640, 73] on span "Conversion Rate" at bounding box center [651, 76] width 41 height 6
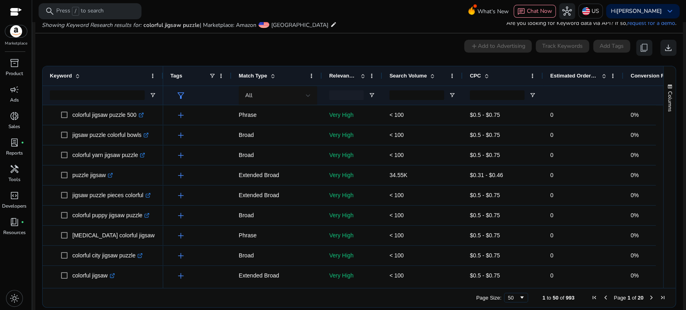
click at [640, 73] on span "Conversion Rate" at bounding box center [651, 76] width 41 height 6
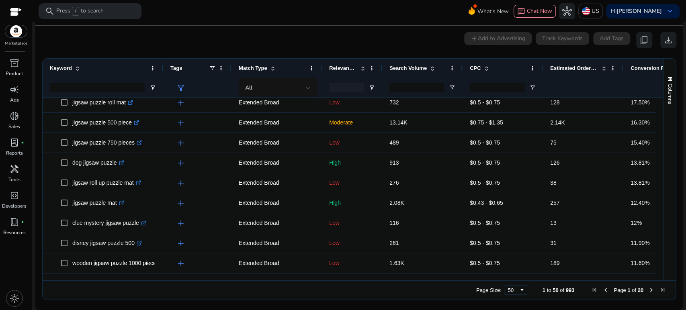
click at [109, 68] on div "Keyword" at bounding box center [98, 68] width 97 height 15
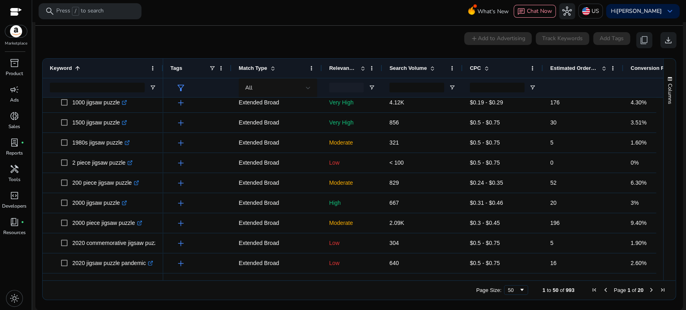
click at [76, 66] on span at bounding box center [77, 68] width 6 height 6
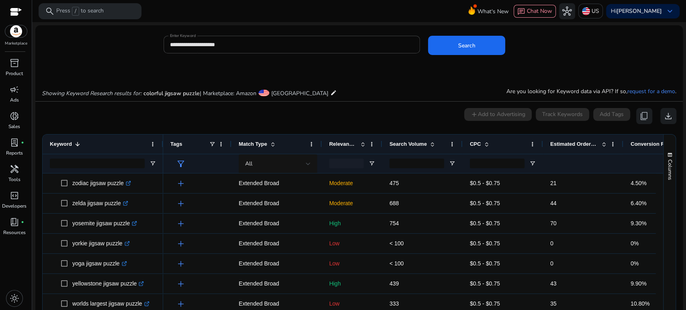
click at [569, 142] on span "Estimated Orders/Month" at bounding box center [574, 144] width 48 height 6
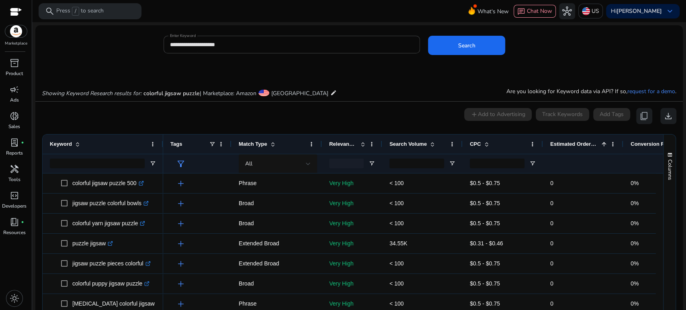
click at [569, 142] on span "Estimated Orders/Month" at bounding box center [574, 144] width 48 height 6
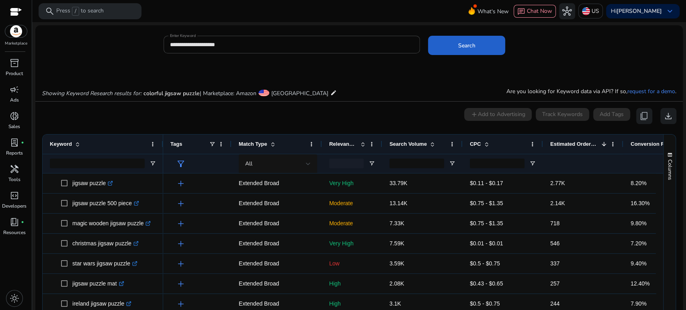
click at [452, 45] on span at bounding box center [466, 45] width 77 height 19
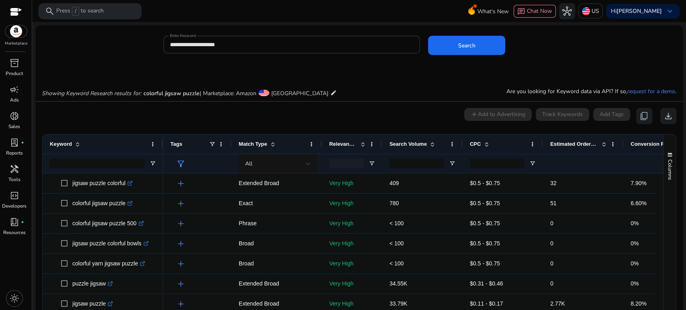
scroll to position [68, 0]
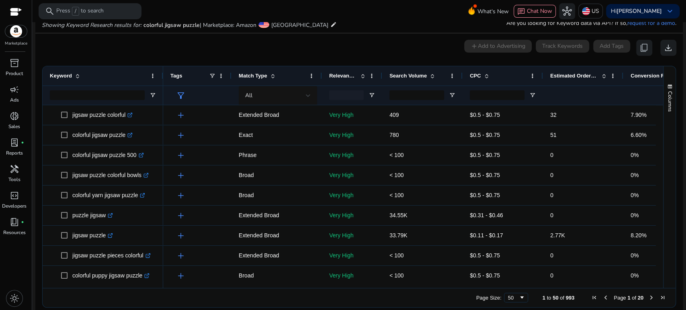
click at [189, 44] on div "0 keyword(s) selected add Add to Advertising Track Keywords Add Tags content_co…" at bounding box center [359, 48] width 635 height 16
click at [164, 46] on div "0 keyword(s) selected add Add to Advertising Track Keywords Add Tags content_co…" at bounding box center [359, 48] width 635 height 16
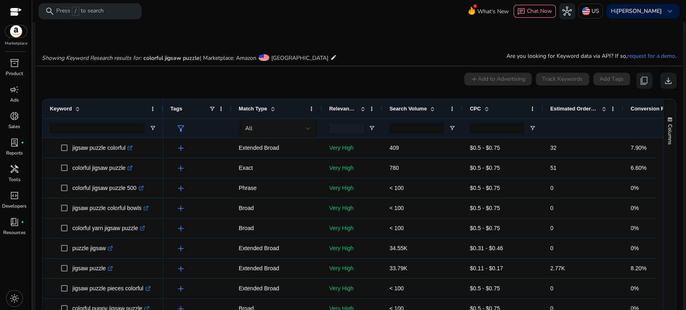
scroll to position [0, 0]
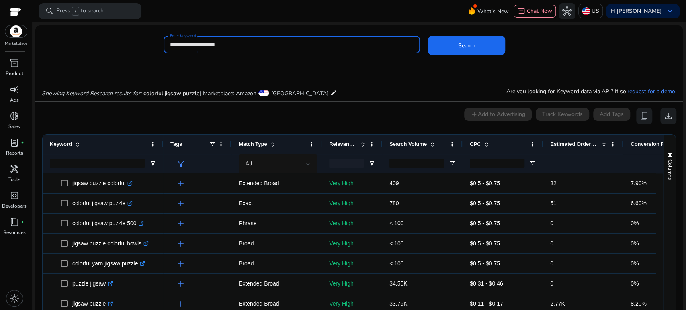
drag, startPoint x: 220, startPoint y: 43, endPoint x: 150, endPoint y: 44, distance: 69.6
click at [150, 44] on div "**********" at bounding box center [355, 49] width 641 height 26
paste input "**********"
type input "**********"
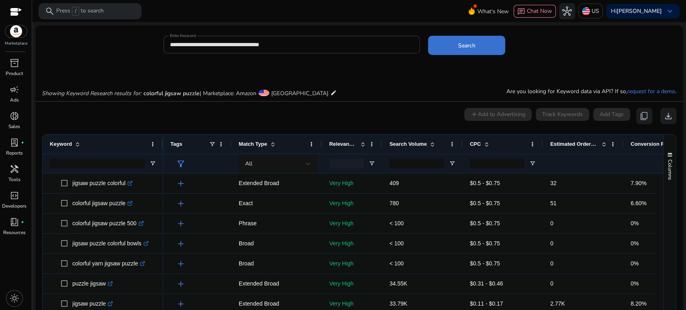
click at [472, 45] on span "Search" at bounding box center [466, 45] width 17 height 8
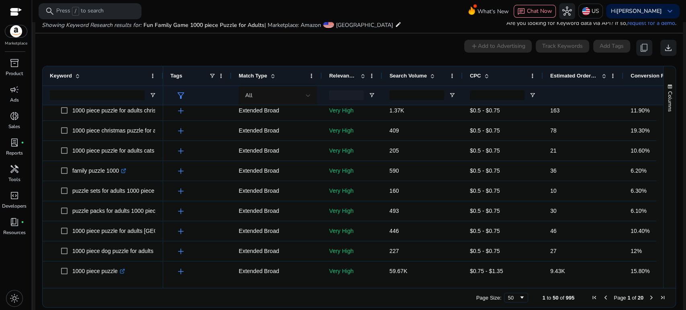
scroll to position [89, 0]
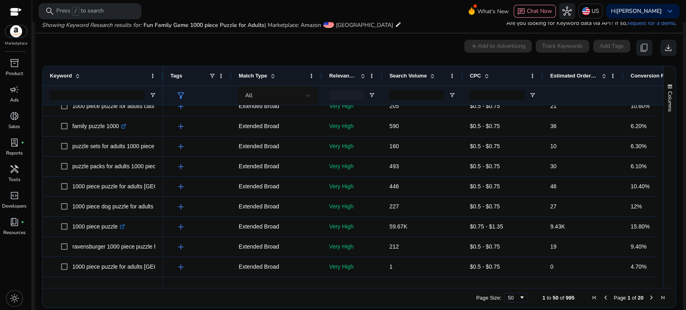
click at [180, 45] on div "0 keyword(s) selected add Add to Advertising Track Keywords Add Tags content_co…" at bounding box center [359, 48] width 635 height 16
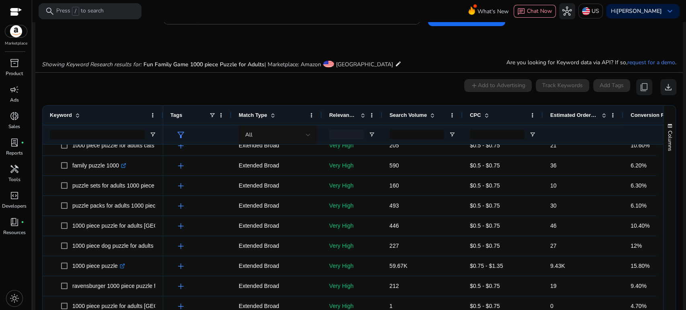
scroll to position [0, 0]
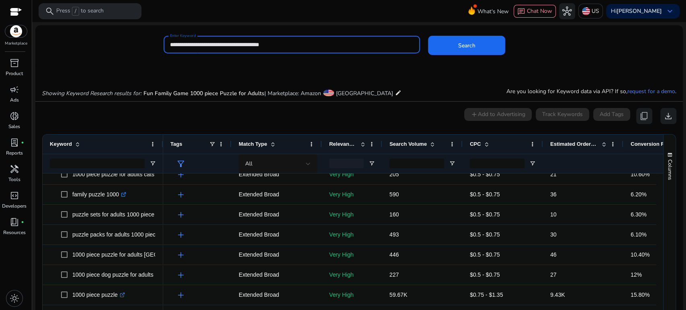
drag, startPoint x: 294, startPoint y: 45, endPoint x: 157, endPoint y: 41, distance: 137.2
click at [156, 41] on div "**********" at bounding box center [355, 49] width 641 height 26
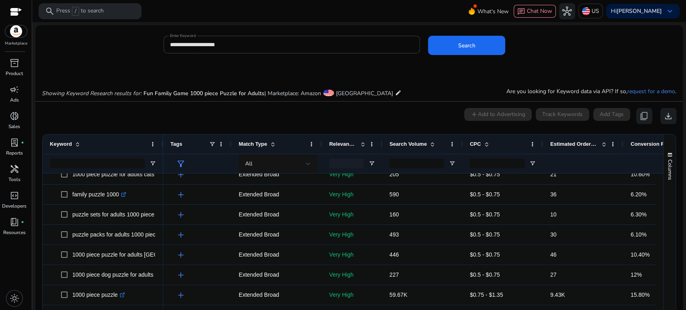
click at [142, 61] on div "**********" at bounding box center [355, 49] width 641 height 26
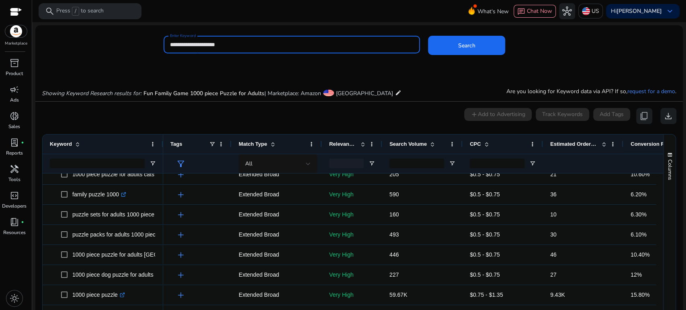
drag, startPoint x: 248, startPoint y: 45, endPoint x: 158, endPoint y: 43, distance: 89.7
click at [156, 41] on div "**********" at bounding box center [355, 49] width 641 height 26
paste input "**********"
click at [428, 36] on button "Search" at bounding box center [466, 45] width 77 height 19
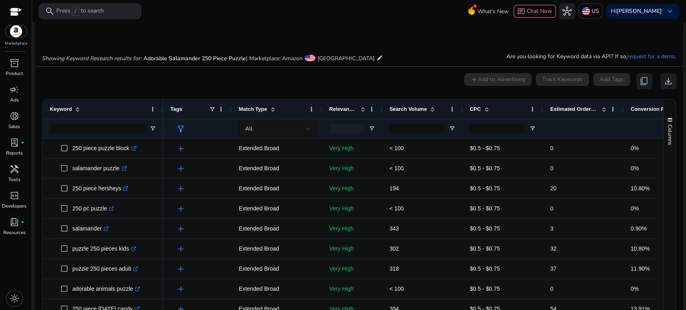
scroll to position [68, 0]
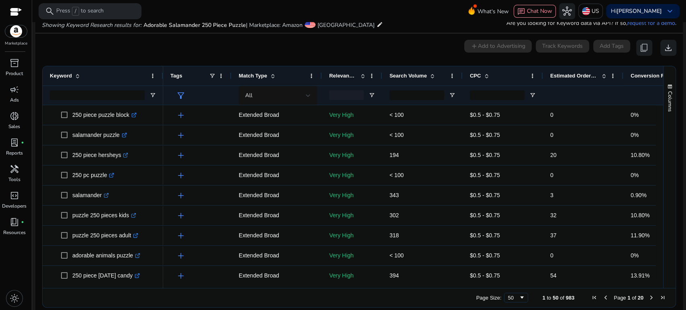
click at [191, 45] on div "0 keyword(s) selected add Add to Advertising Track Keywords Add Tags content_co…" at bounding box center [359, 48] width 635 height 16
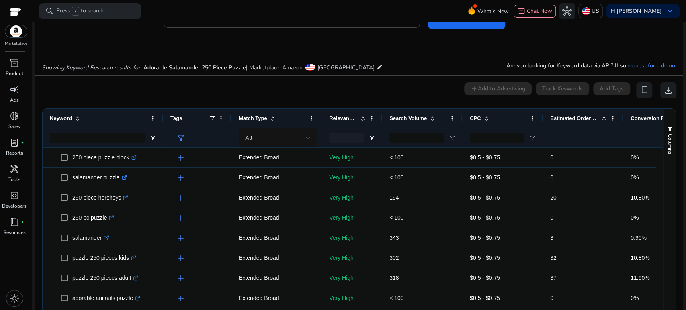
scroll to position [0, 0]
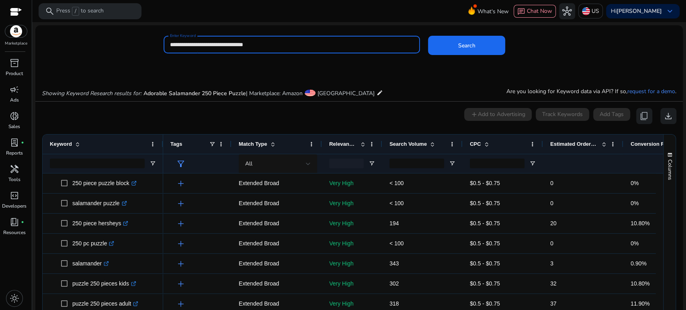
drag, startPoint x: 244, startPoint y: 45, endPoint x: 144, endPoint y: 38, distance: 101.1
click at [144, 38] on div "**********" at bounding box center [355, 49] width 641 height 26
type input "**********"
click at [428, 36] on button "Search" at bounding box center [466, 45] width 77 height 19
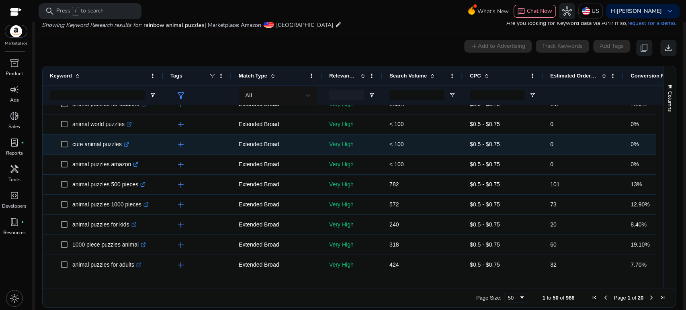
scroll to position [223, 0]
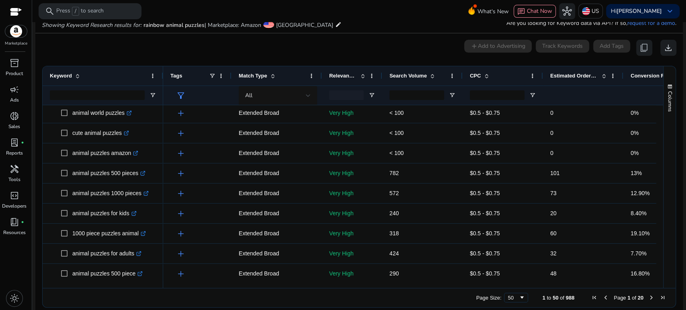
click at [557, 77] on span "Estimated Orders/Month" at bounding box center [574, 76] width 48 height 6
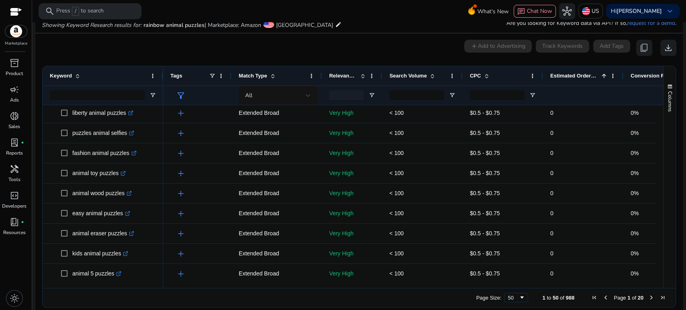
click at [557, 77] on span "Estimated Orders/Month" at bounding box center [574, 76] width 48 height 6
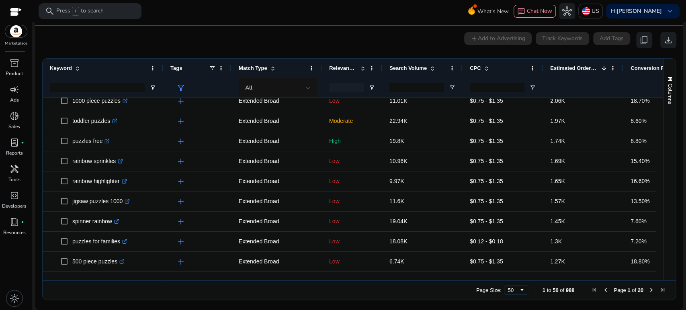
scroll to position [89, 0]
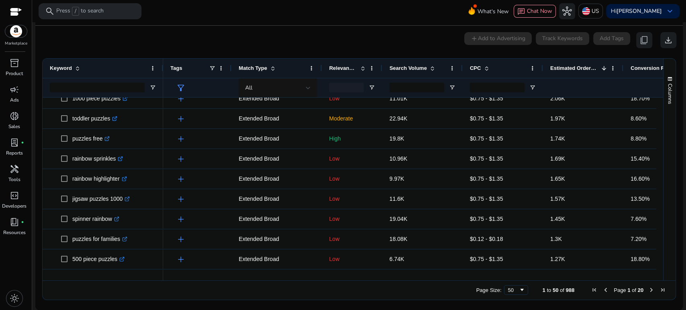
drag, startPoint x: 134, startPoint y: 48, endPoint x: 139, endPoint y: 50, distance: 5.8
click at [134, 48] on mat-card "0 keyword(s) selected add Add to Advertising Track Keywords Add Tags content_co…" at bounding box center [359, 168] width 648 height 285
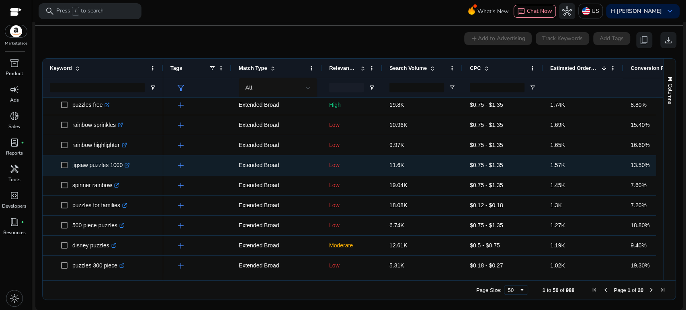
scroll to position [0, 0]
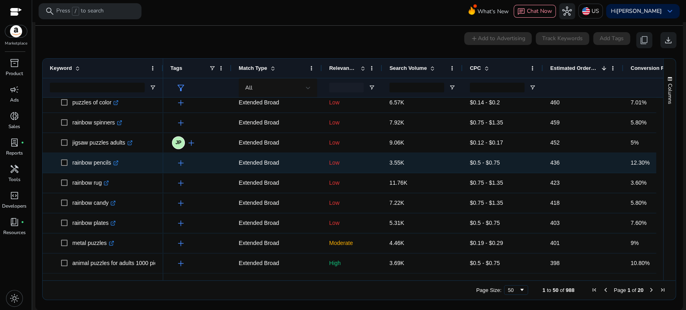
scroll to position [829, 0]
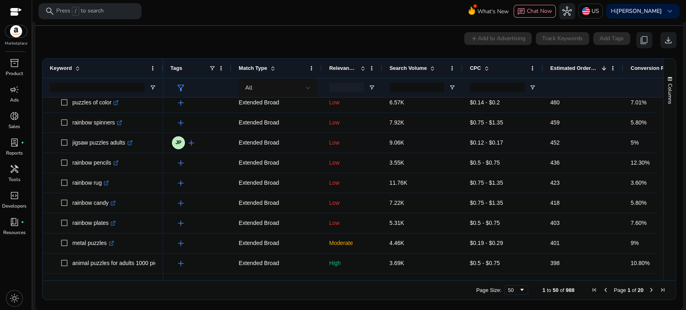
click at [178, 38] on div "0 keyword(s) selected add Add to Advertising Track Keywords Add Tags content_co…" at bounding box center [359, 40] width 635 height 16
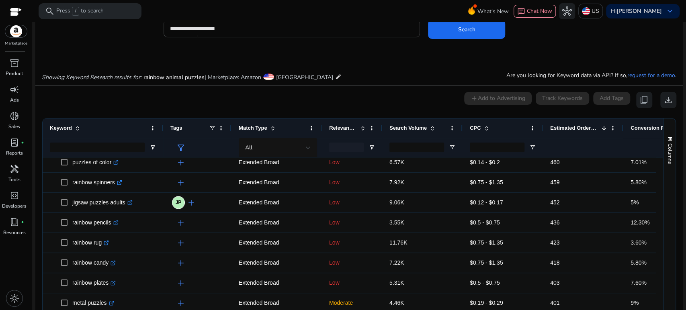
scroll to position [0, 0]
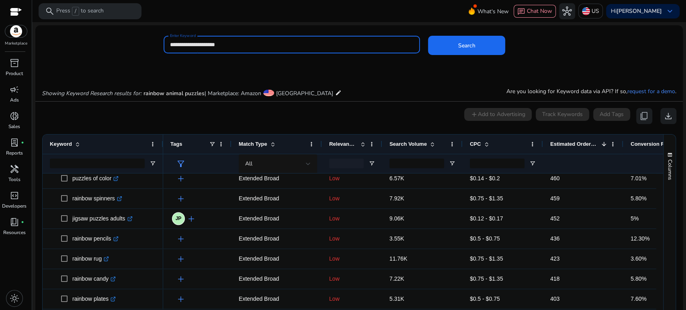
drag, startPoint x: 240, startPoint y: 46, endPoint x: 154, endPoint y: 43, distance: 86.1
click at [155, 43] on div "**********" at bounding box center [355, 49] width 641 height 26
paste input "**********"
click at [428, 36] on button "Search" at bounding box center [466, 45] width 77 height 19
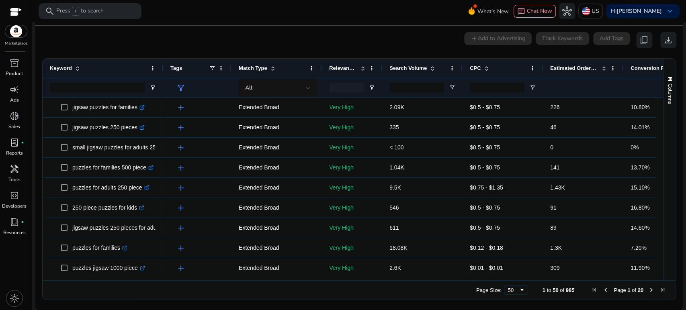
click at [145, 38] on div "0 keyword(s) selected add Add to Advertising Track Keywords Add Tags content_co…" at bounding box center [359, 40] width 635 height 16
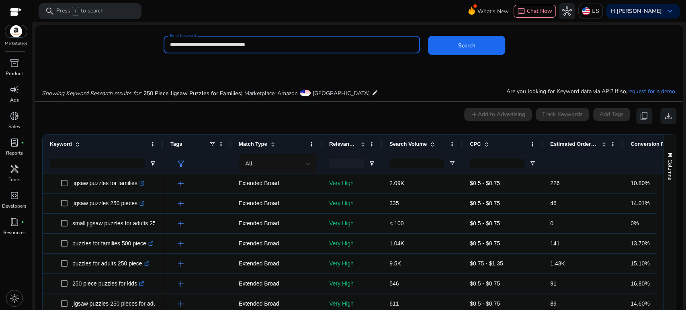
drag, startPoint x: 280, startPoint y: 44, endPoint x: 149, endPoint y: 42, distance: 130.7
click at [149, 42] on div "**********" at bounding box center [355, 49] width 641 height 26
paste input
click at [476, 45] on span at bounding box center [466, 45] width 77 height 19
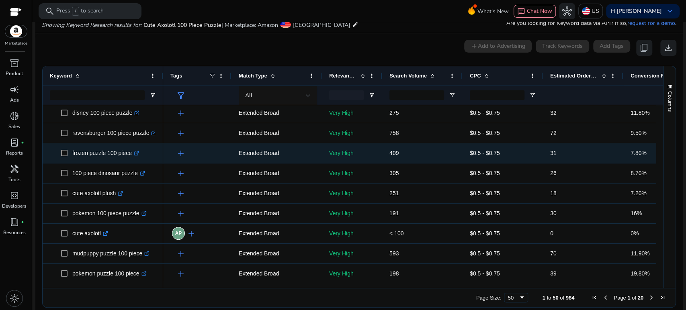
scroll to position [179, 0]
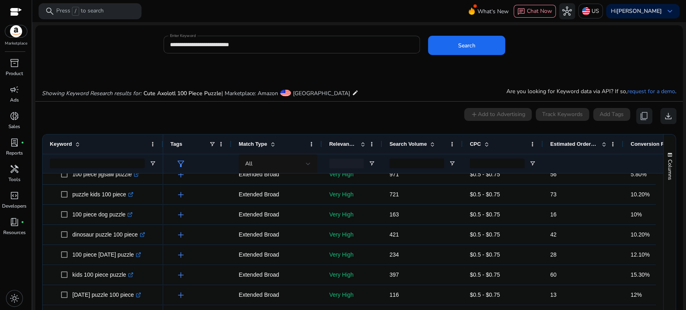
click at [203, 44] on input "**********" at bounding box center [292, 44] width 244 height 9
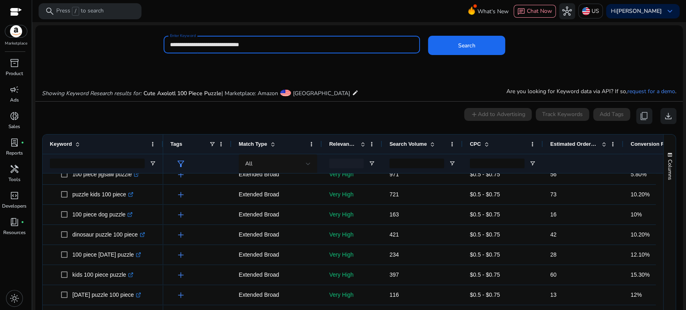
click at [428, 36] on button "Search" at bounding box center [466, 45] width 77 height 19
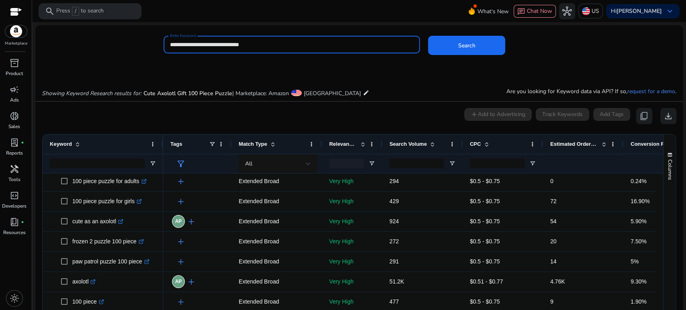
click at [184, 44] on input "**********" at bounding box center [292, 44] width 244 height 9
click at [428, 36] on button "Search" at bounding box center [466, 45] width 77 height 19
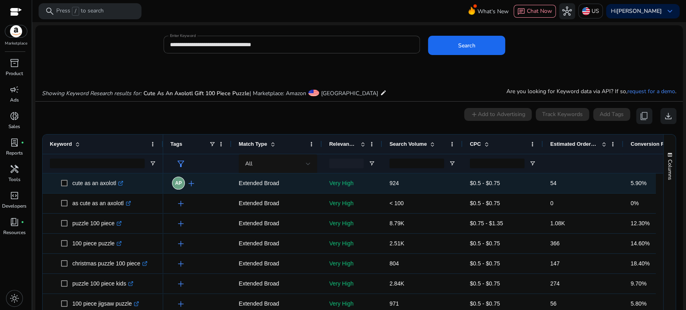
click at [120, 185] on icon ".st0{fill:#2c8af8}" at bounding box center [120, 183] width 5 height 5
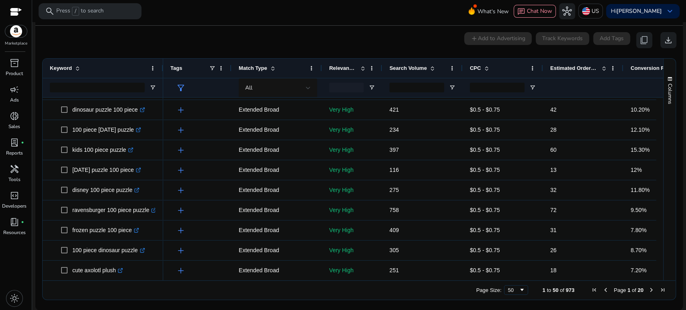
click at [186, 36] on div "0 keyword(s) selected add Add to Advertising Track Keywords Add Tags content_co…" at bounding box center [359, 40] width 635 height 16
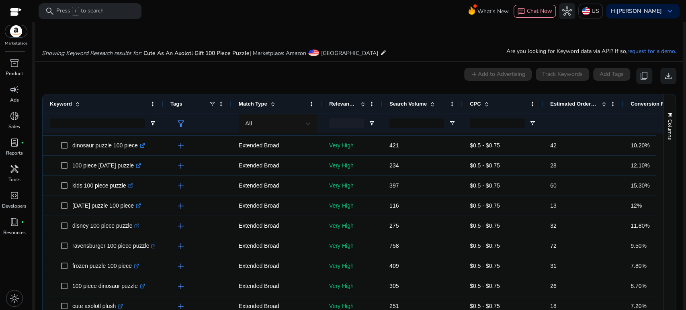
scroll to position [0, 0]
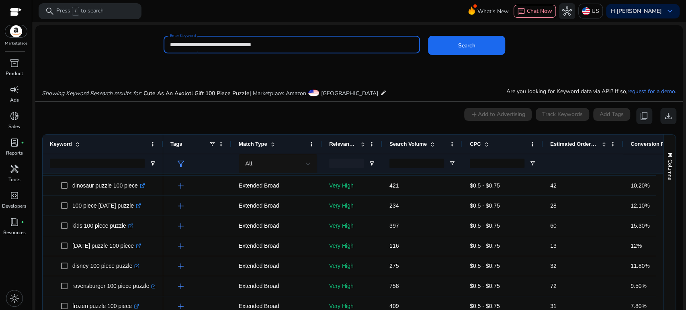
click at [220, 44] on input "**********" at bounding box center [292, 44] width 244 height 9
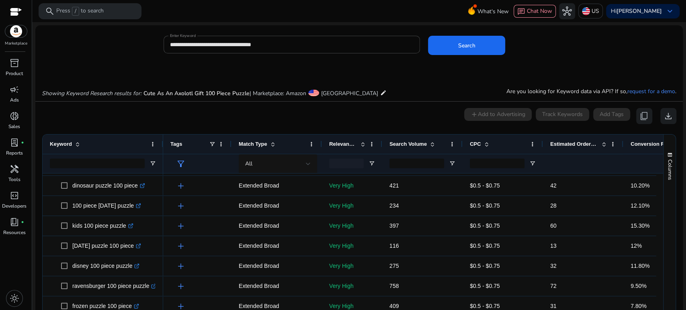
click at [178, 64] on mat-card "**********" at bounding box center [359, 48] width 648 height 39
click at [220, 43] on input "**********" at bounding box center [292, 44] width 244 height 9
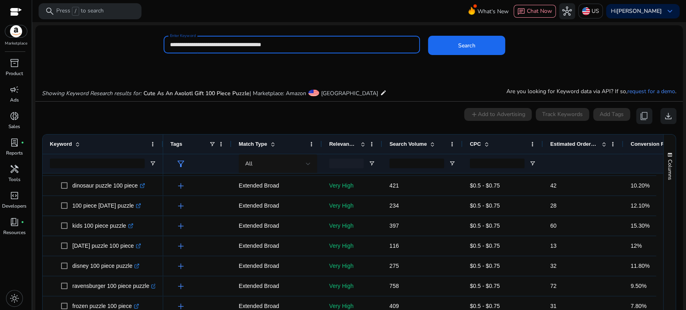
click at [428, 36] on button "Search" at bounding box center [466, 45] width 77 height 19
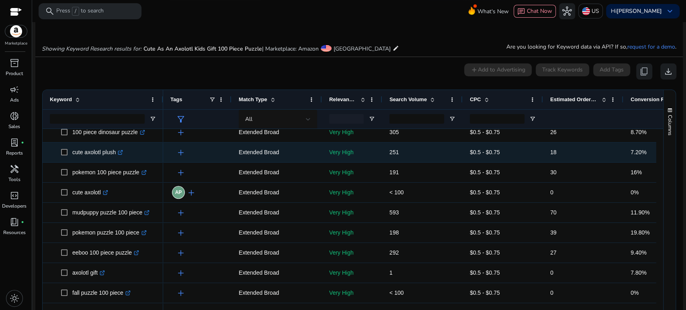
scroll to position [357, 0]
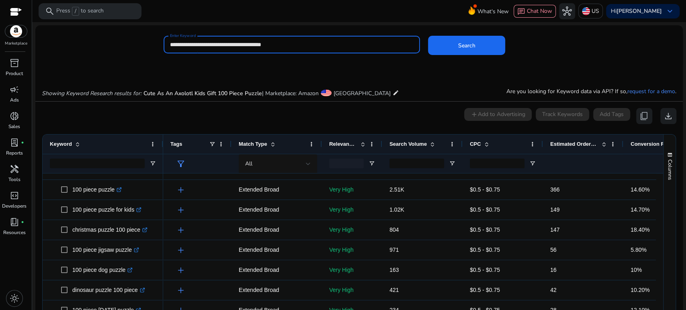
drag, startPoint x: 241, startPoint y: 43, endPoint x: 346, endPoint y: 42, distance: 104.9
click at [346, 42] on input "**********" at bounding box center [292, 44] width 244 height 9
type input "**********"
click at [428, 36] on button "Search" at bounding box center [466, 45] width 77 height 19
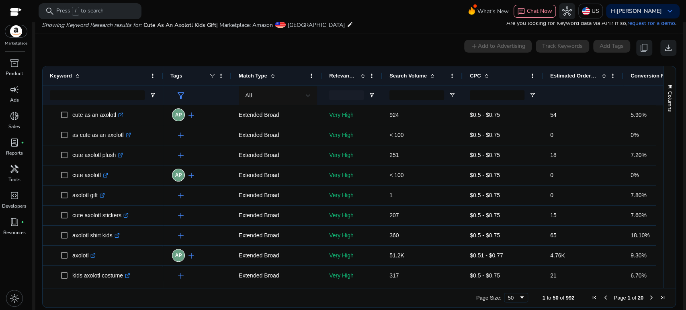
click at [553, 76] on span "Estimated Orders/Month" at bounding box center [574, 76] width 48 height 6
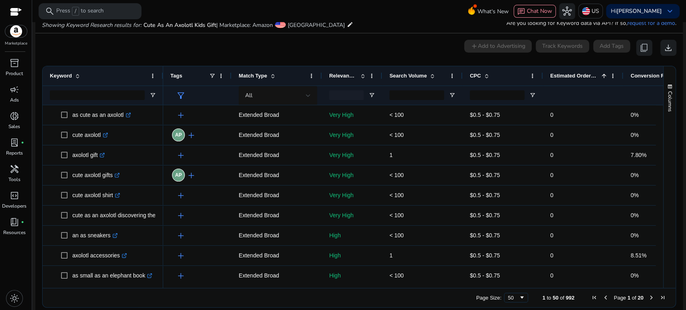
click at [562, 74] on span "Estimated Orders/Month" at bounding box center [574, 76] width 48 height 6
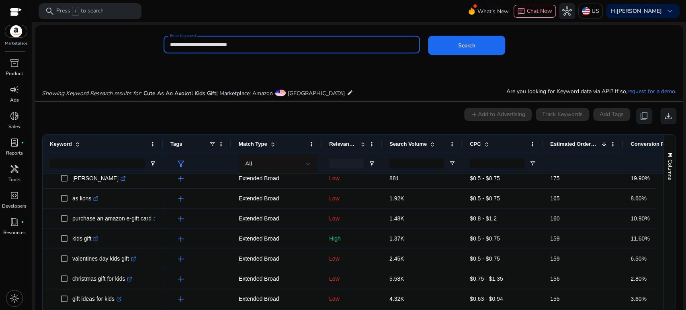
drag, startPoint x: 247, startPoint y: 43, endPoint x: 132, endPoint y: 38, distance: 115.5
click at [132, 38] on div "**********" at bounding box center [355, 49] width 641 height 26
click at [428, 36] on button "Search" at bounding box center [466, 45] width 77 height 19
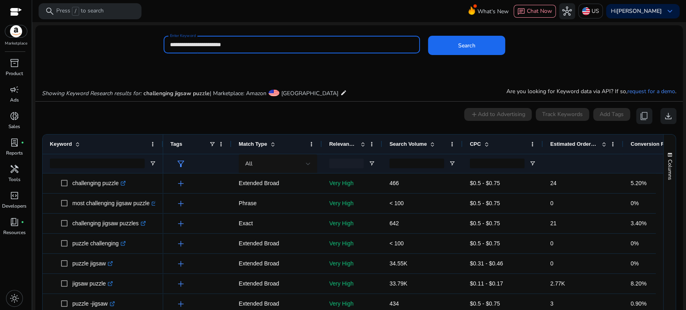
scroll to position [68, 0]
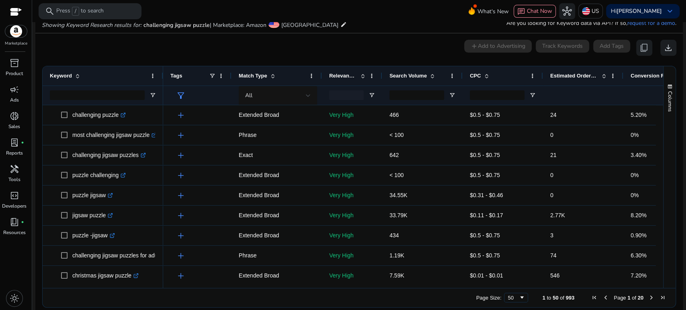
click at [196, 47] on div "0 keyword(s) selected add Add to Advertising Track Keywords Add Tags content_co…" at bounding box center [359, 48] width 635 height 16
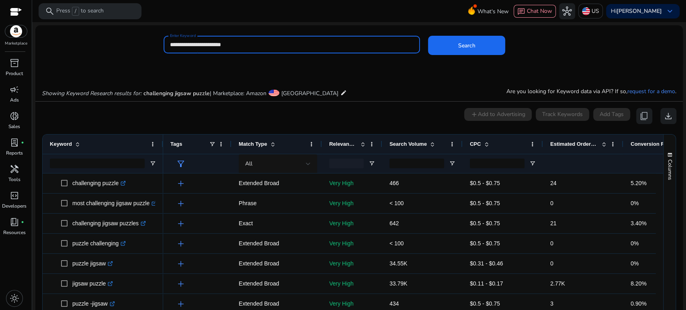
drag, startPoint x: 241, startPoint y: 45, endPoint x: 146, endPoint y: 41, distance: 95.0
click at [146, 41] on div "**********" at bounding box center [355, 49] width 641 height 26
click at [428, 36] on button "Search" at bounding box center [466, 45] width 77 height 19
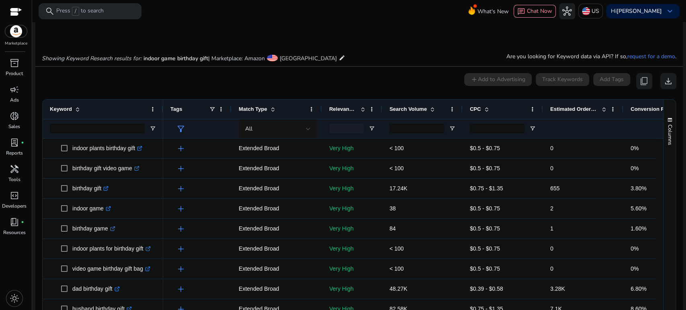
scroll to position [68, 0]
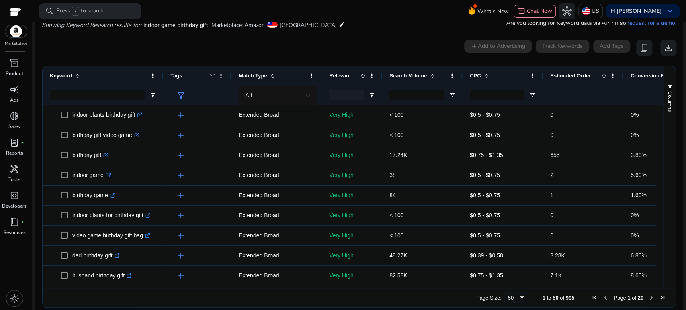
click at [116, 64] on mat-card "0 keyword(s) selected add Add to Advertising Track Keywords Add Tags content_co…" at bounding box center [359, 175] width 648 height 285
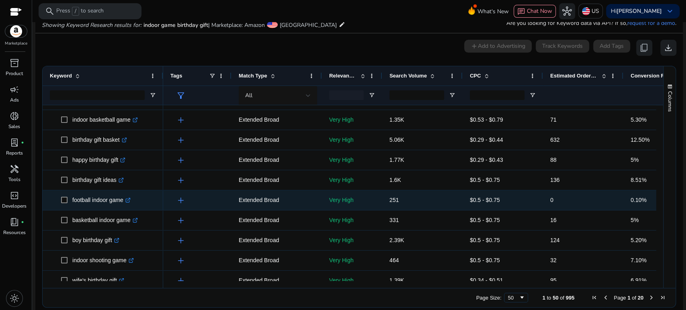
scroll to position [402, 0]
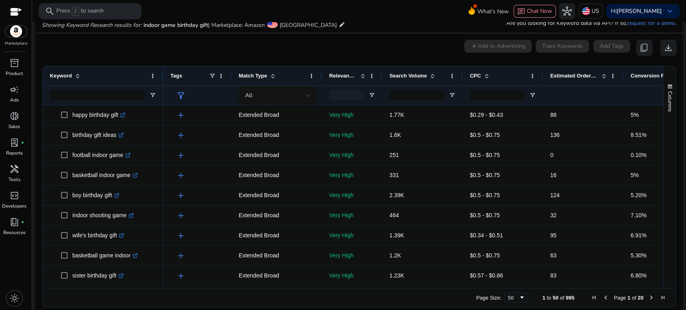
click at [151, 53] on div "0 keyword(s) selected add Add to Advertising Track Keywords Add Tags content_co…" at bounding box center [359, 48] width 635 height 16
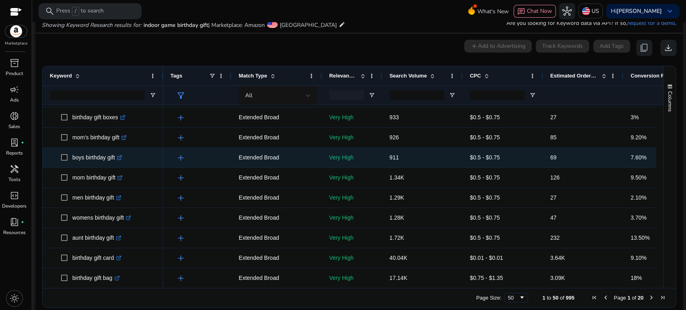
scroll to position [0, 0]
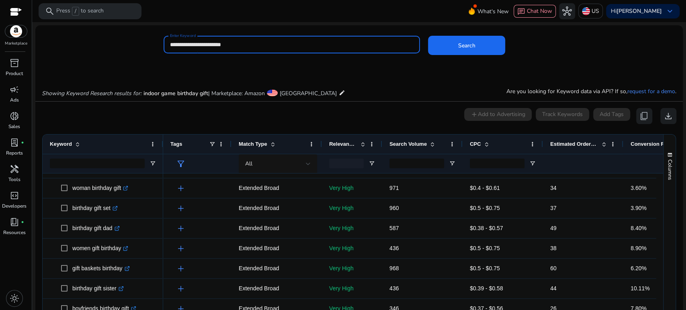
drag, startPoint x: 249, startPoint y: 44, endPoint x: 144, endPoint y: 41, distance: 105.0
click at [144, 41] on div "**********" at bounding box center [355, 49] width 641 height 26
click at [428, 36] on button "Search" at bounding box center [466, 45] width 77 height 19
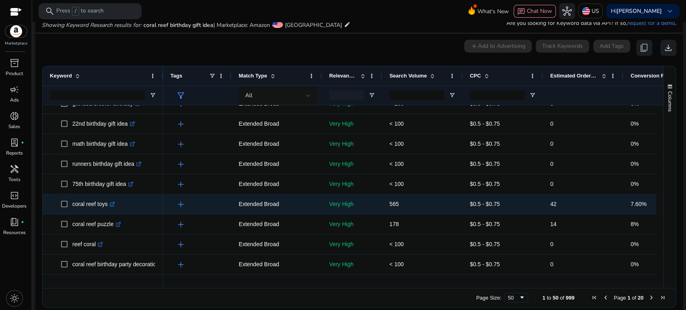
scroll to position [268, 0]
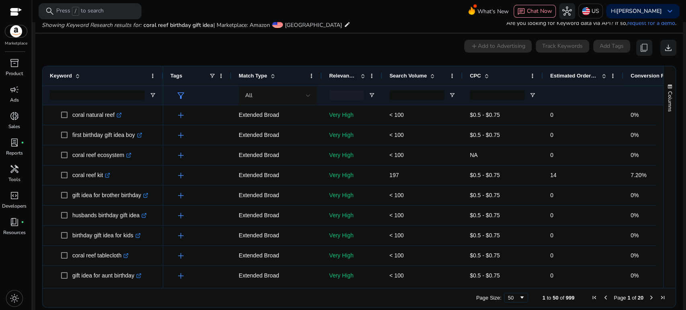
click at [562, 78] on span "Estimated Orders/Month" at bounding box center [574, 76] width 48 height 6
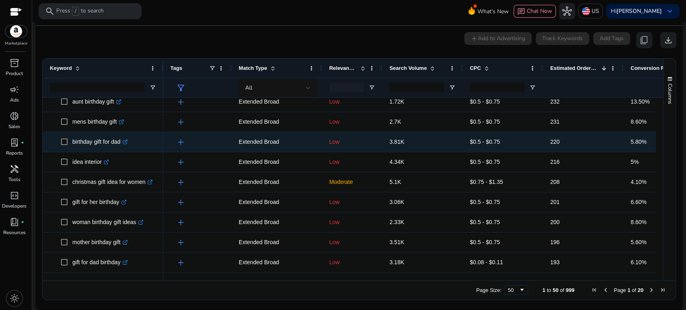
scroll to position [373, 0]
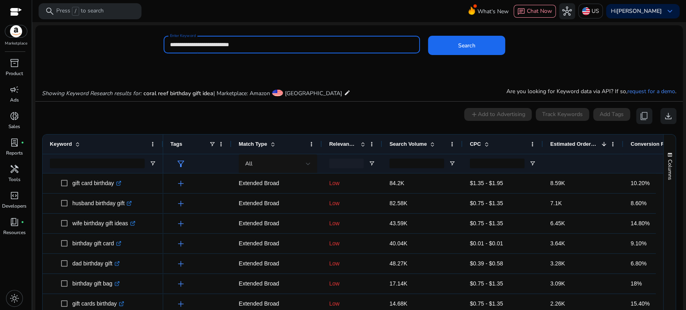
drag, startPoint x: 193, startPoint y: 41, endPoint x: 156, endPoint y: 45, distance: 37.2
click at [156, 45] on div "**********" at bounding box center [355, 49] width 641 height 26
type input "**********"
click at [428, 36] on button "Search" at bounding box center [466, 45] width 77 height 19
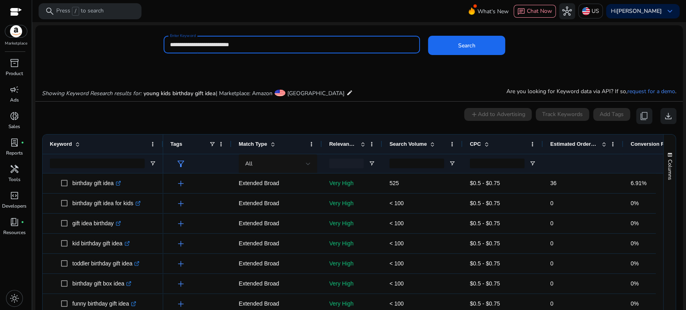
scroll to position [68, 0]
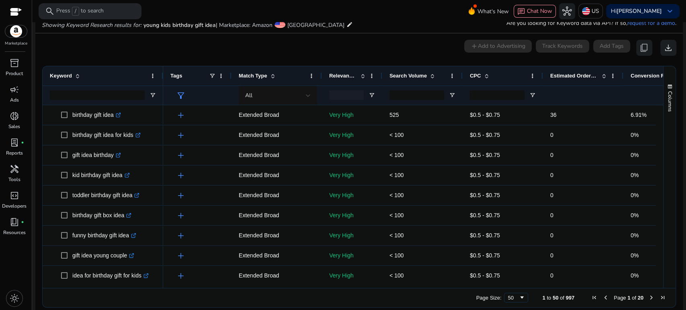
click at [564, 76] on span "Estimated Orders/Month" at bounding box center [574, 76] width 48 height 6
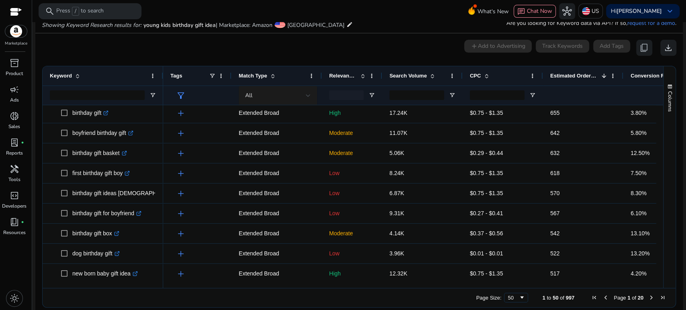
scroll to position [0, 0]
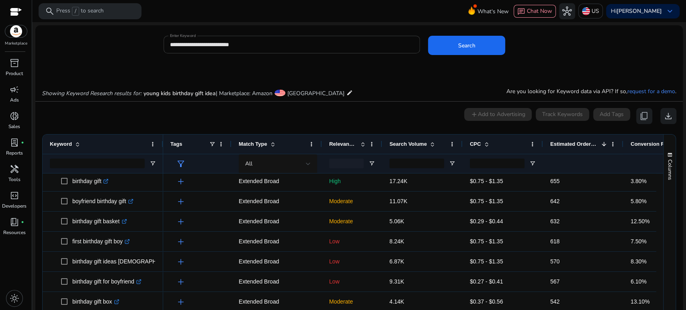
click at [252, 43] on input "**********" at bounding box center [292, 44] width 244 height 9
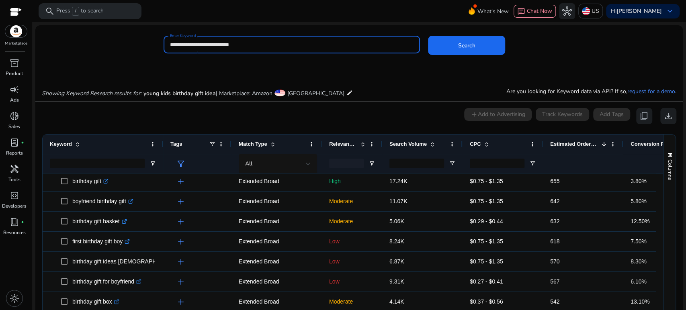
drag, startPoint x: 221, startPoint y: 43, endPoint x: 145, endPoint y: 44, distance: 76.4
click at [142, 43] on div "**********" at bounding box center [355, 49] width 641 height 26
click at [428, 36] on button "Search" at bounding box center [466, 45] width 77 height 19
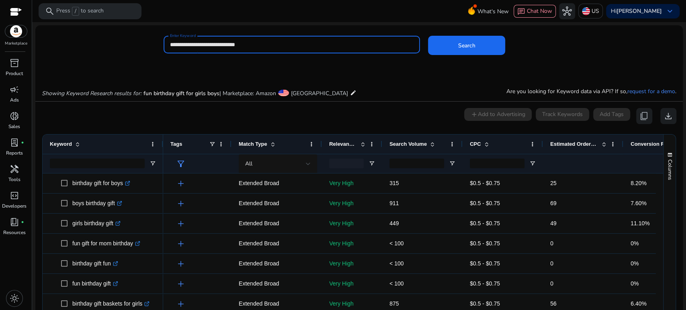
drag, startPoint x: 230, startPoint y: 46, endPoint x: 145, endPoint y: 43, distance: 85.3
click at [145, 43] on div "**********" at bounding box center [355, 49] width 641 height 26
click at [428, 36] on button "Search" at bounding box center [466, 45] width 77 height 19
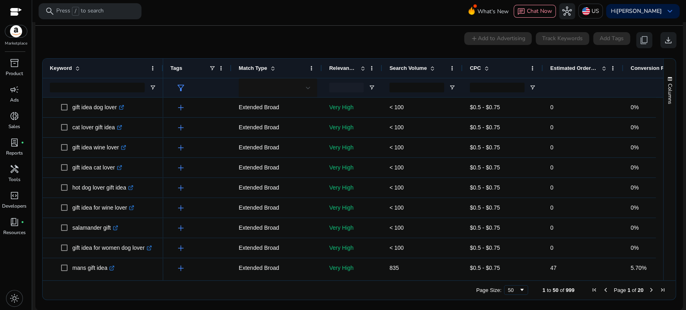
scroll to position [68, 0]
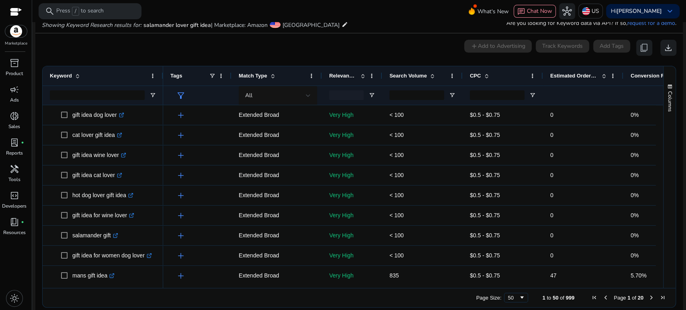
click at [560, 75] on span "Estimated Orders/Month" at bounding box center [574, 76] width 48 height 6
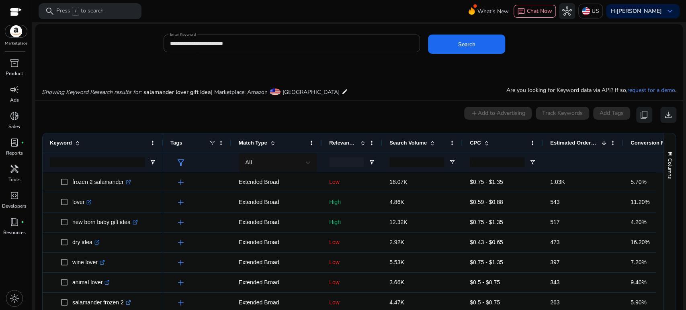
scroll to position [0, 0]
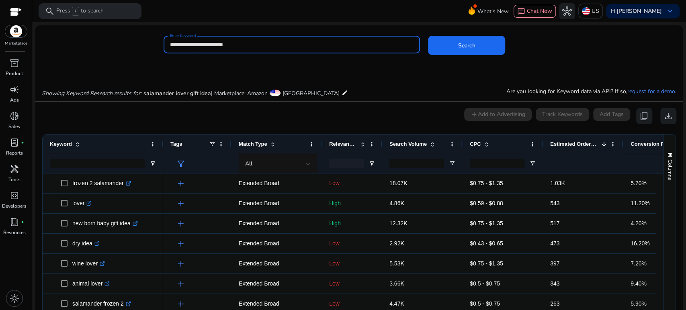
click at [249, 44] on input "**********" at bounding box center [292, 44] width 244 height 9
drag, startPoint x: 249, startPoint y: 44, endPoint x: 151, endPoint y: 50, distance: 98.3
click at [151, 50] on div "**********" at bounding box center [355, 49] width 641 height 26
click at [428, 36] on button "Search" at bounding box center [466, 45] width 77 height 19
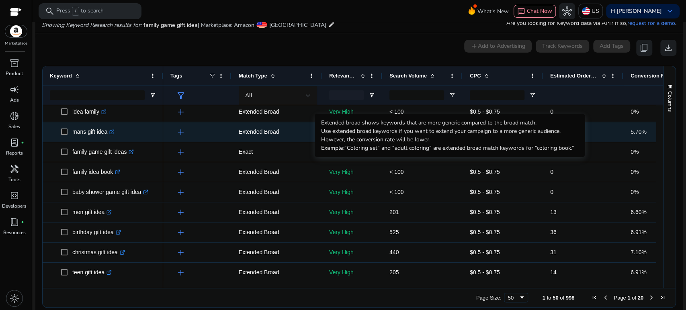
scroll to position [89, 0]
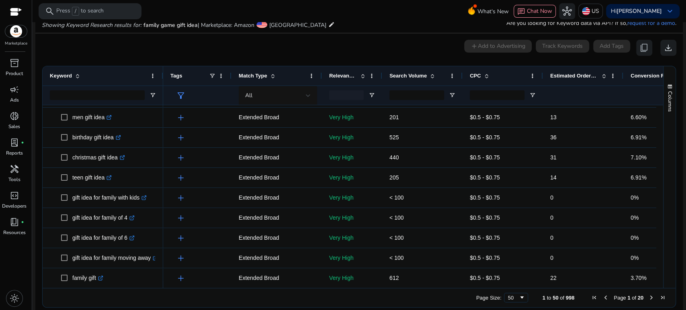
click at [569, 75] on span "Estimated Orders/Month" at bounding box center [574, 76] width 48 height 6
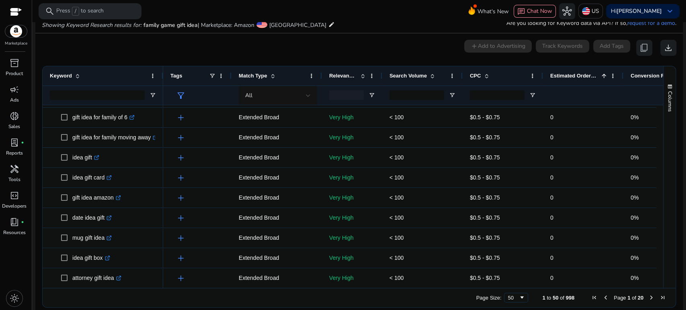
click at [569, 75] on span "Estimated Orders/Month" at bounding box center [574, 76] width 48 height 6
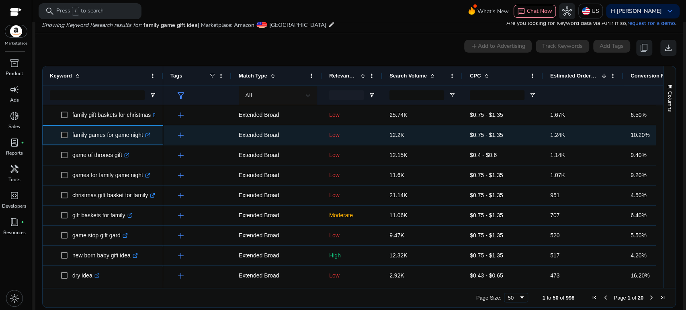
click at [148, 135] on icon at bounding box center [147, 135] width 4 height 4
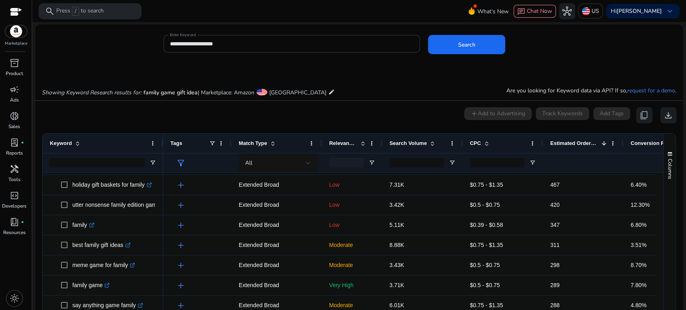
scroll to position [0, 0]
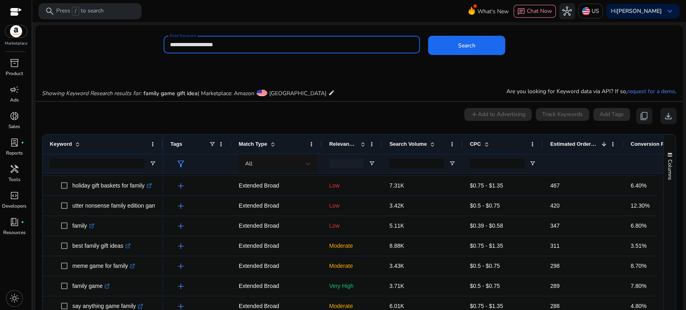
drag, startPoint x: 228, startPoint y: 42, endPoint x: 159, endPoint y: 44, distance: 69.2
click at [159, 44] on div "**********" at bounding box center [355, 49] width 641 height 26
click at [428, 36] on button "Search" at bounding box center [466, 45] width 77 height 19
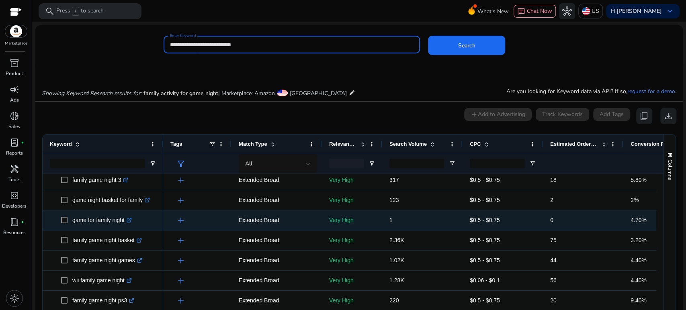
scroll to position [45, 0]
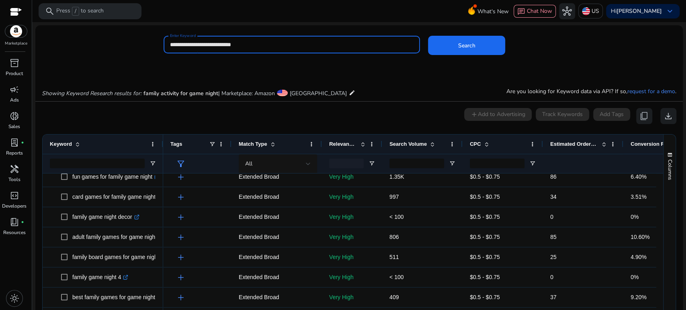
click at [571, 144] on span "Estimated Orders/Month" at bounding box center [574, 144] width 48 height 6
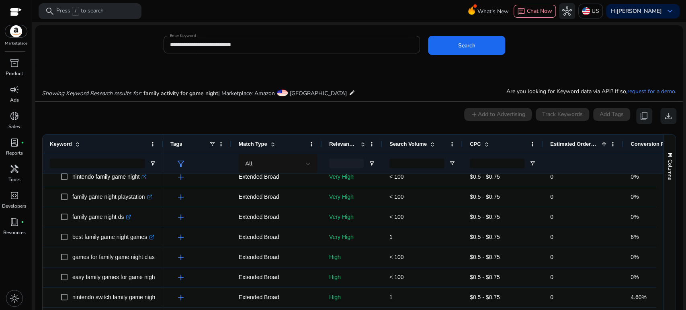
click at [571, 144] on span "Estimated Orders/Month" at bounding box center [574, 144] width 48 height 6
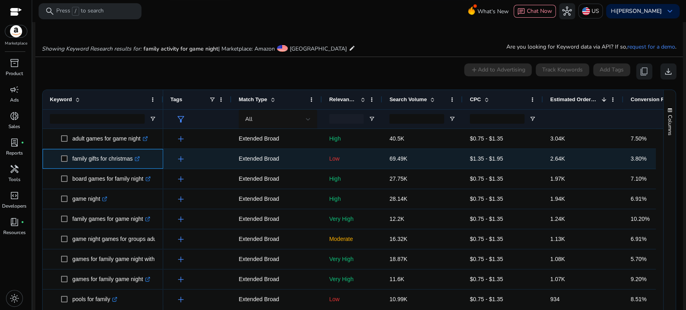
click at [139, 158] on icon ".st0{fill:#2c8af8}" at bounding box center [137, 158] width 5 height 5
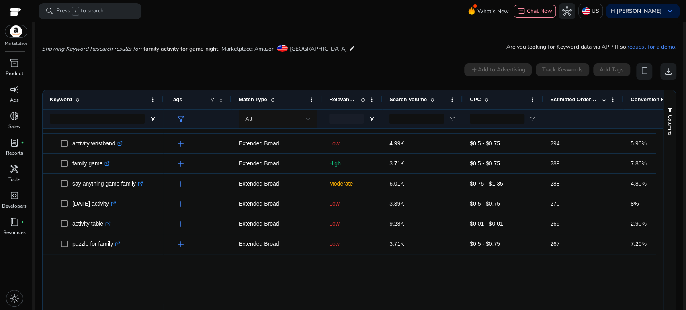
scroll to position [89, 0]
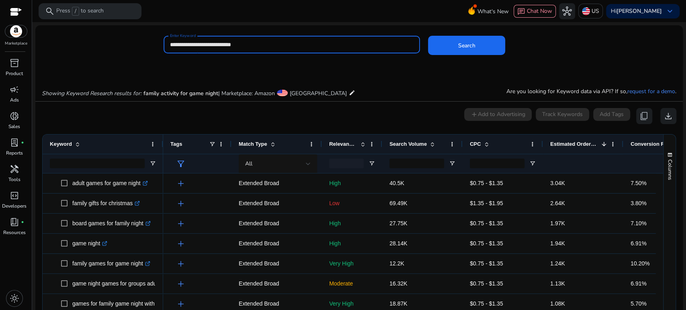
drag, startPoint x: 246, startPoint y: 44, endPoint x: 140, endPoint y: 46, distance: 106.2
click at [140, 46] on div "**********" at bounding box center [355, 49] width 641 height 26
type input "**********"
click at [428, 36] on button "Search" at bounding box center [466, 45] width 77 height 19
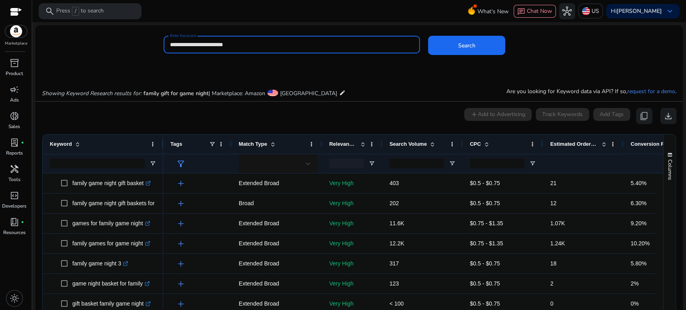
scroll to position [68, 0]
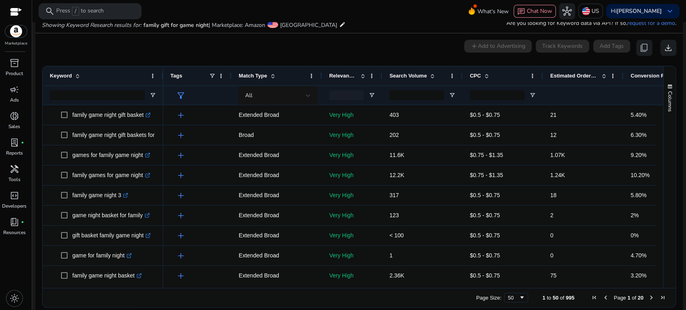
click at [571, 73] on span "Estimated Orders/Month" at bounding box center [574, 76] width 48 height 6
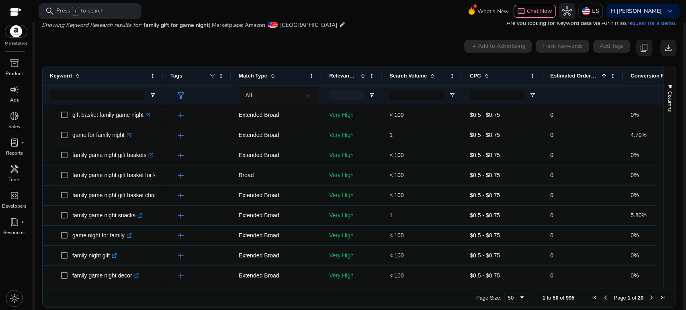
click at [571, 73] on span "Estimated Orders/Month" at bounding box center [574, 76] width 48 height 6
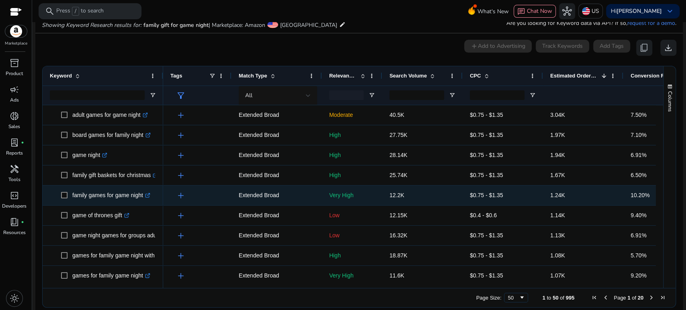
scroll to position [45, 0]
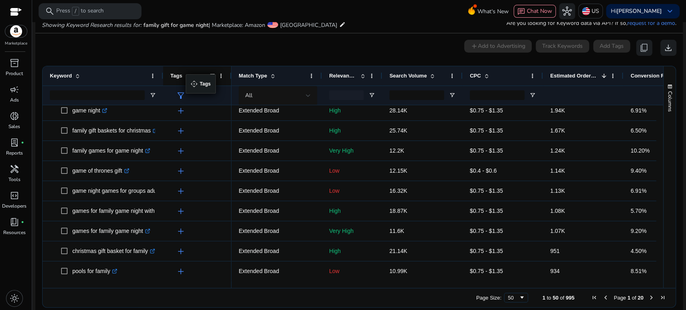
drag, startPoint x: 162, startPoint y: 73, endPoint x: 190, endPoint y: 79, distance: 28.0
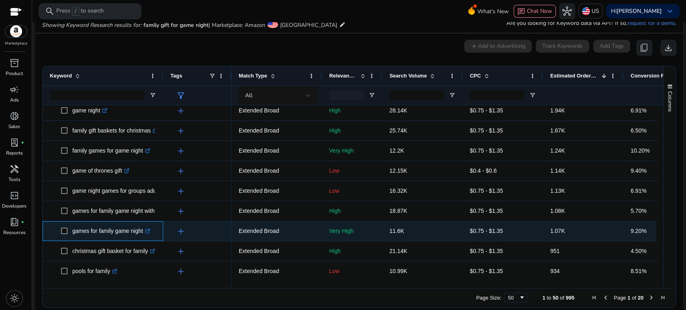
drag, startPoint x: 73, startPoint y: 230, endPoint x: 143, endPoint y: 231, distance: 70.0
click at [143, 231] on p "games for family game night .st0{fill:#2c8af8}" at bounding box center [111, 231] width 78 height 16
copy p "games for family game night"
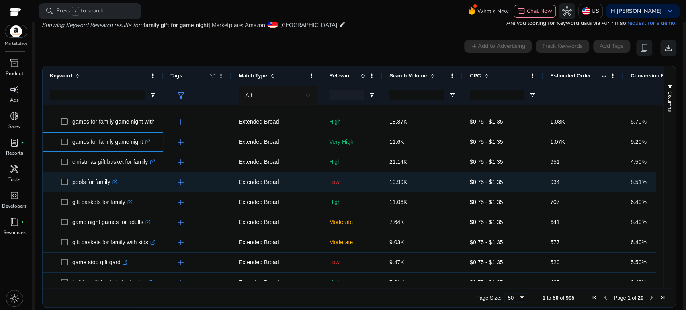
scroll to position [179, 0]
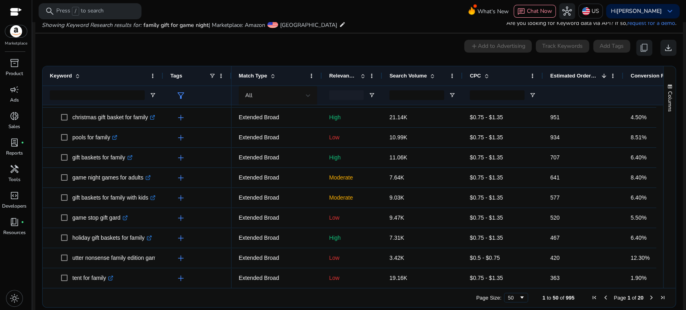
click at [171, 48] on div "0 keyword(s) selected add Add to Advertising Track Keywords Add Tags content_co…" at bounding box center [359, 48] width 635 height 16
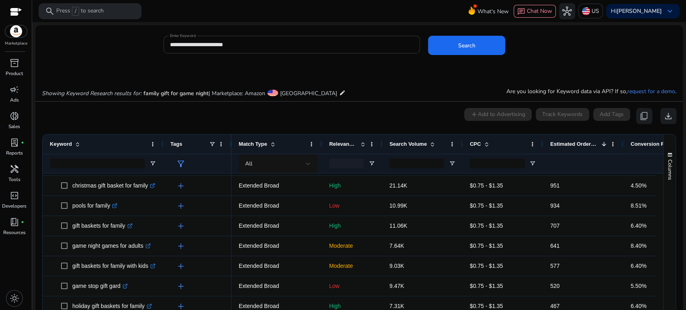
click at [239, 46] on input "**********" at bounding box center [292, 44] width 244 height 9
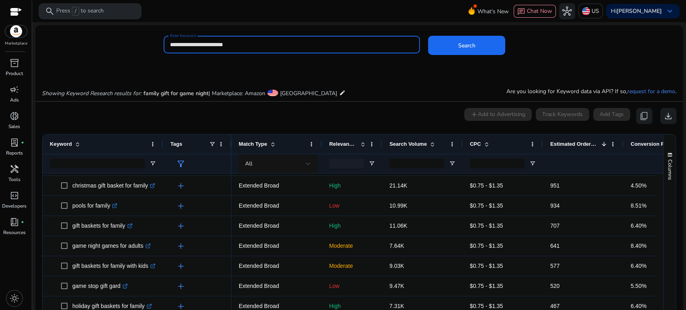
drag, startPoint x: 238, startPoint y: 45, endPoint x: 162, endPoint y: 38, distance: 76.0
click at [162, 38] on div "**********" at bounding box center [355, 49] width 641 height 26
type input "**********"
click at [428, 36] on button "Search" at bounding box center [466, 45] width 77 height 19
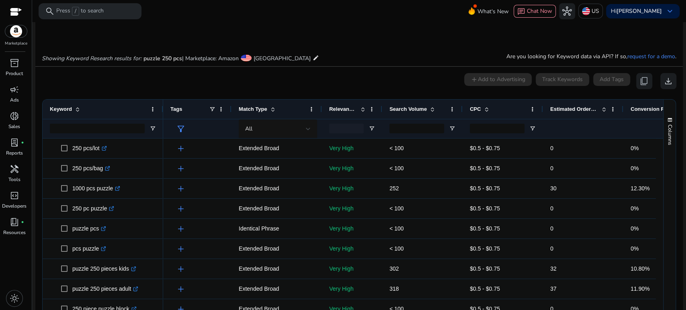
scroll to position [68, 0]
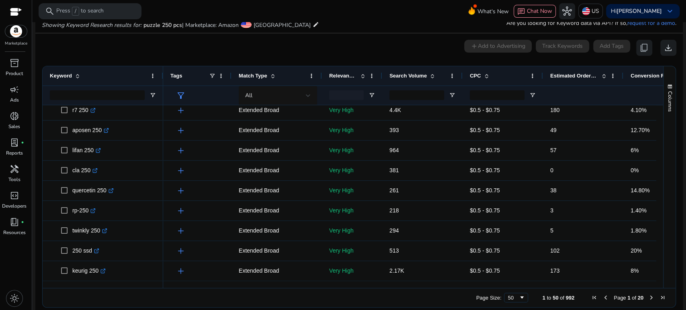
click at [144, 51] on div "0 keyword(s) selected add Add to Advertising Track Keywords Add Tags content_co…" at bounding box center [359, 48] width 635 height 16
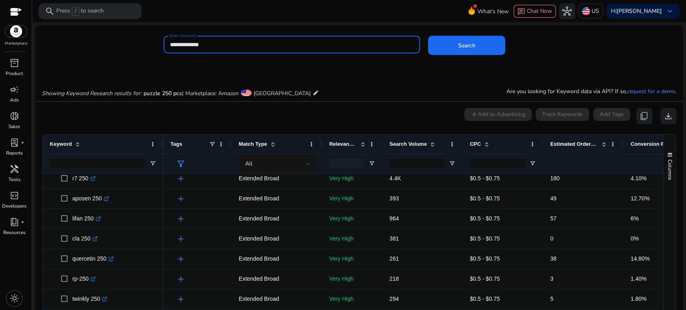
drag, startPoint x: 215, startPoint y: 45, endPoint x: 152, endPoint y: 41, distance: 63.6
click at [152, 41] on div "**********" at bounding box center [355, 49] width 641 height 26
paste input "********"
type input "**********"
click at [443, 45] on span at bounding box center [466, 45] width 77 height 19
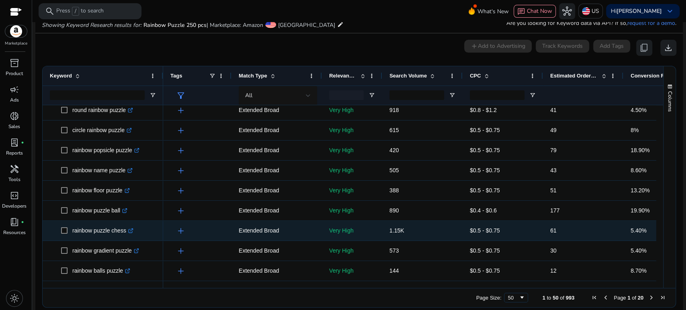
scroll to position [312, 0]
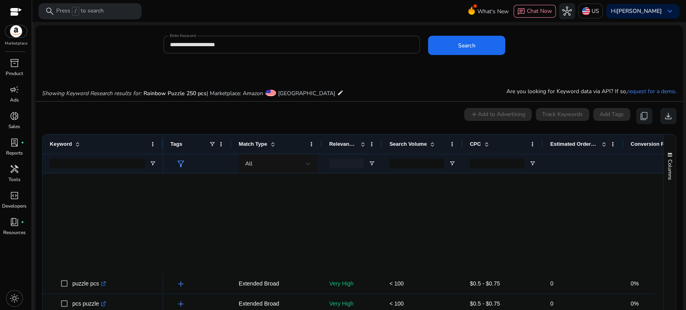
scroll to position [312, 0]
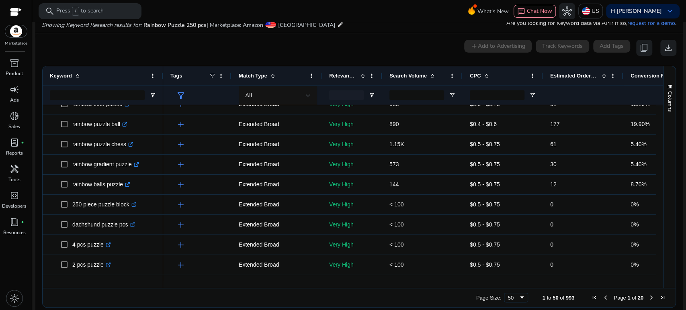
click at [179, 49] on div "0 keyword(s) selected add Add to Advertising Track Keywords Add Tags content_co…" at bounding box center [359, 48] width 635 height 16
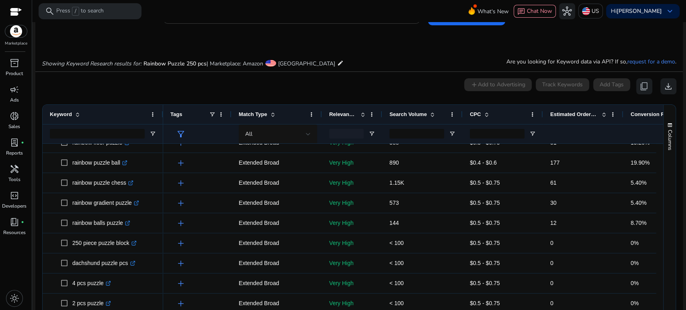
scroll to position [0, 0]
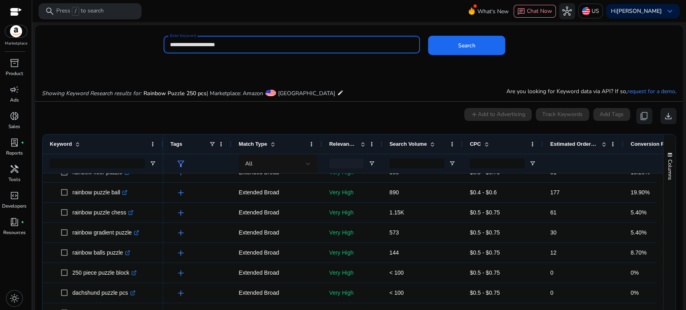
drag, startPoint x: 241, startPoint y: 44, endPoint x: 166, endPoint y: 41, distance: 75.7
click at [166, 41] on div "**********" at bounding box center [292, 45] width 257 height 18
type input "**********"
click at [428, 36] on button "Search" at bounding box center [466, 45] width 77 height 19
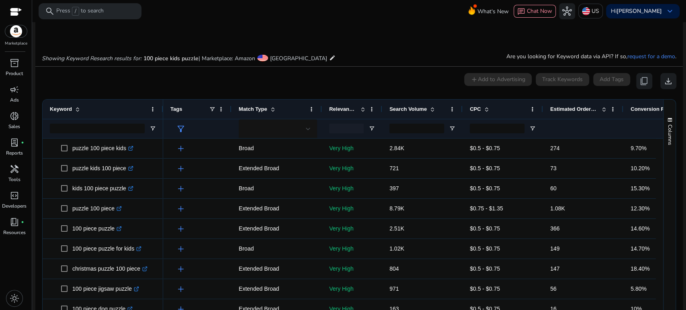
scroll to position [68, 0]
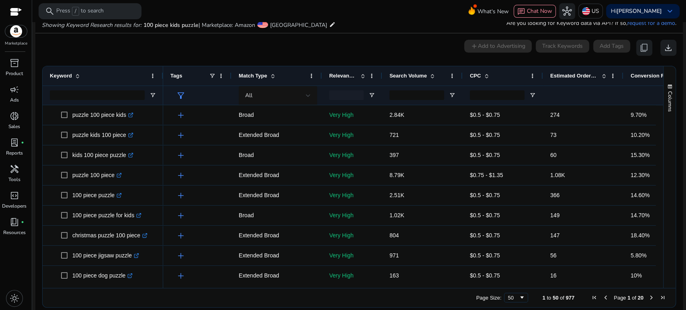
click at [560, 75] on span "Estimated Orders/Month" at bounding box center [574, 76] width 48 height 6
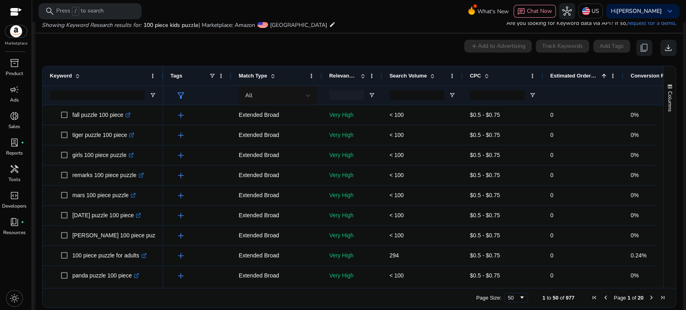
click at [559, 76] on span "Estimated Orders/Month" at bounding box center [574, 76] width 48 height 6
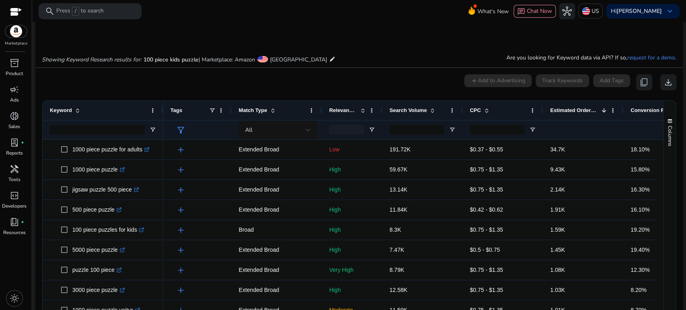
scroll to position [24, 0]
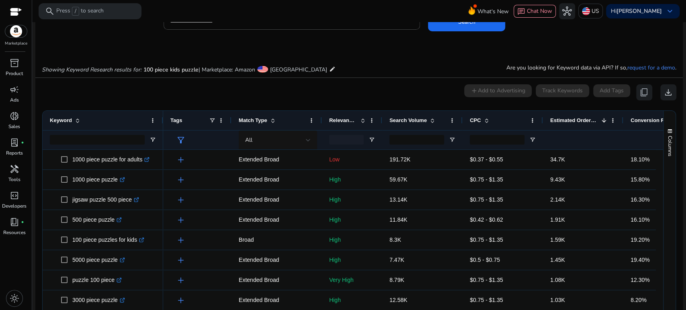
click at [147, 92] on div "0 keyword(s) selected add Add to Advertising Track Keywords Add Tags content_co…" at bounding box center [359, 92] width 635 height 16
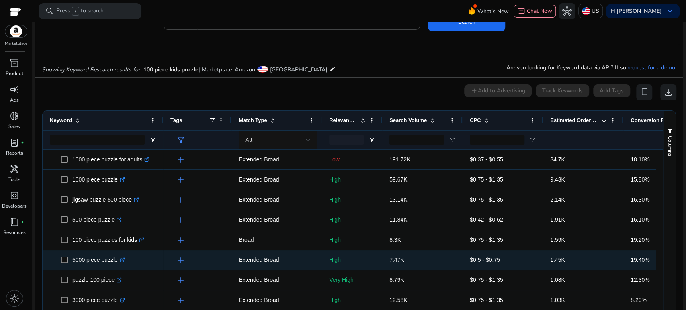
scroll to position [45, 0]
